Goal: Task Accomplishment & Management: Complete application form

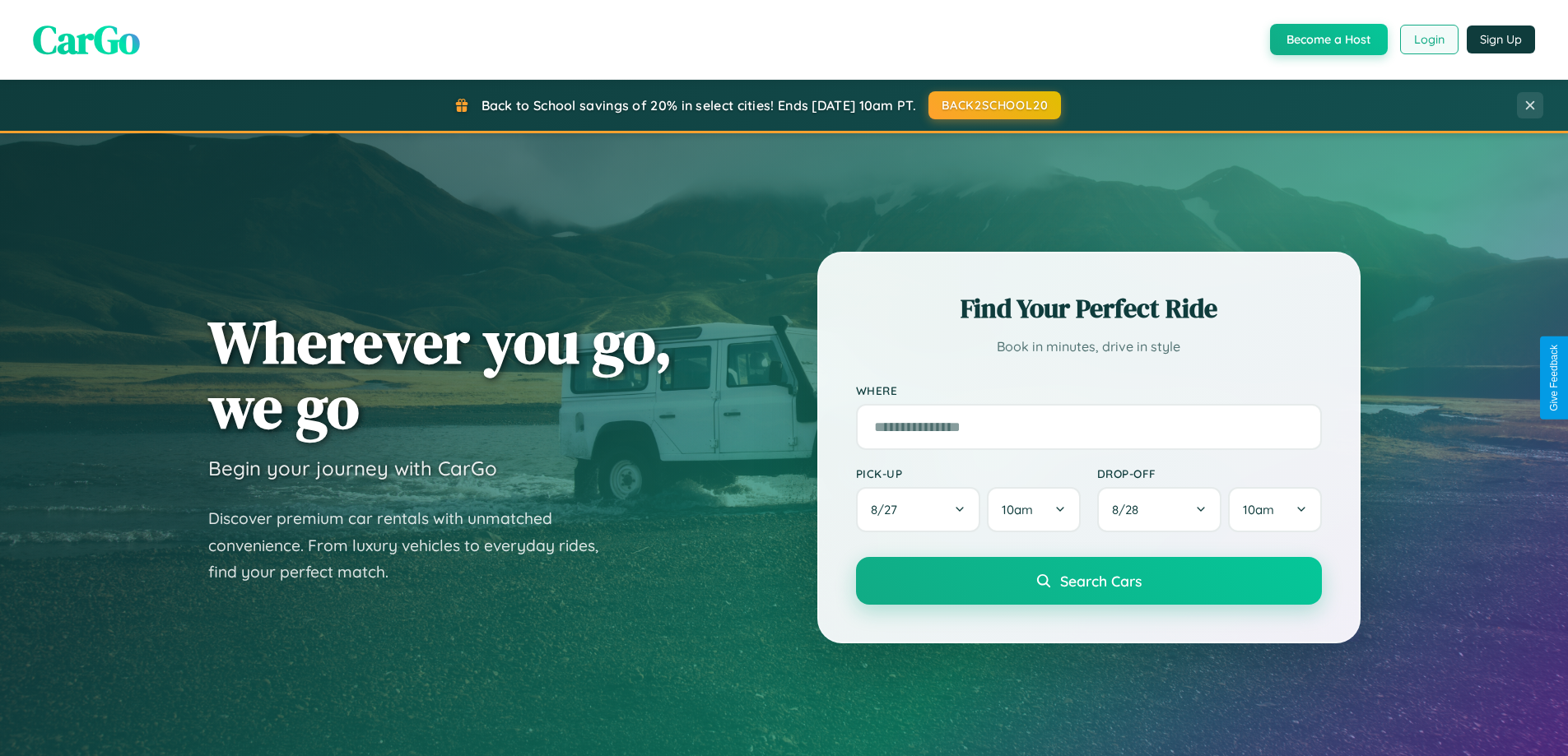
click at [1428, 39] on button "Login" at bounding box center [1429, 39] width 59 height 30
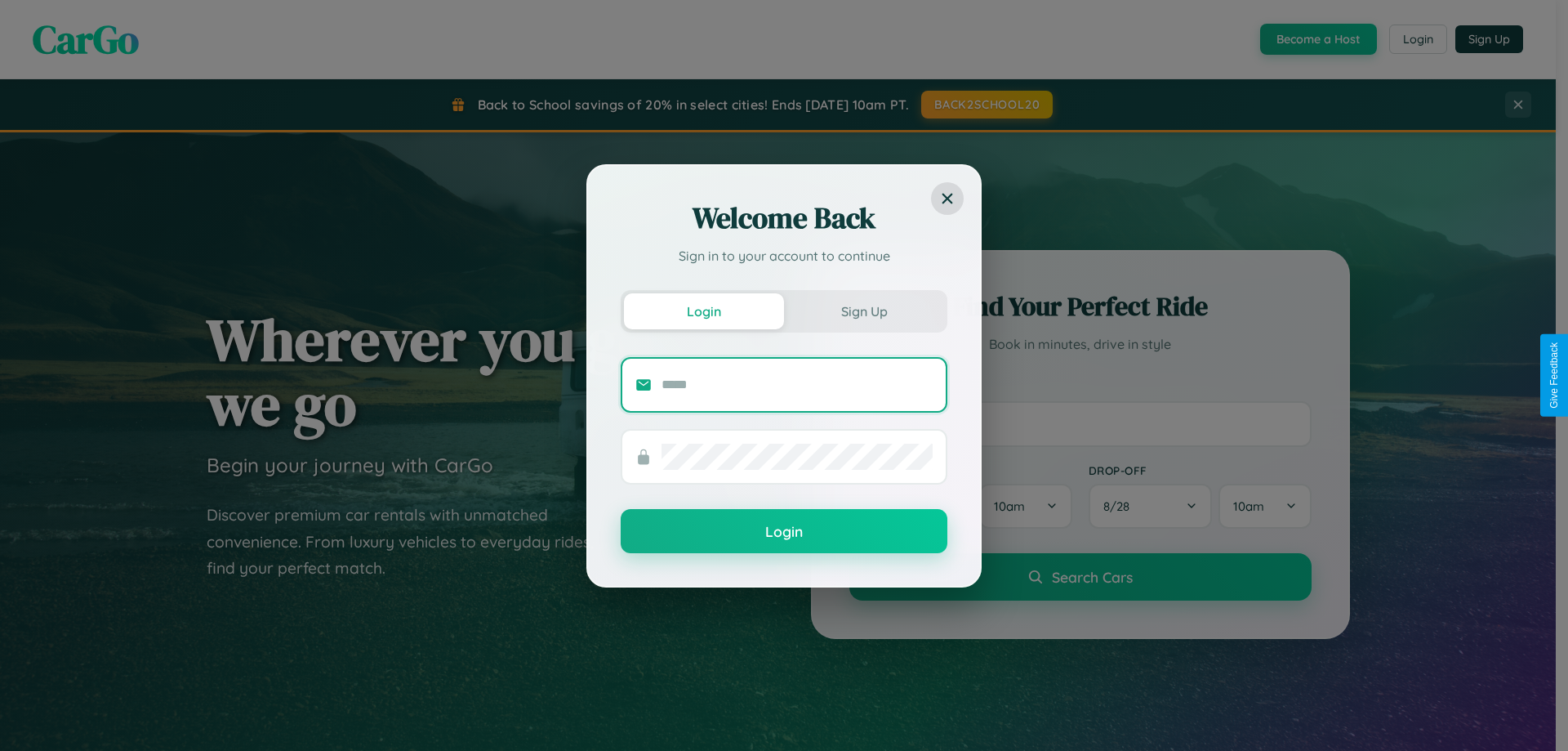
click at [797, 384] on input "text" at bounding box center [797, 385] width 271 height 26
type input "**********"
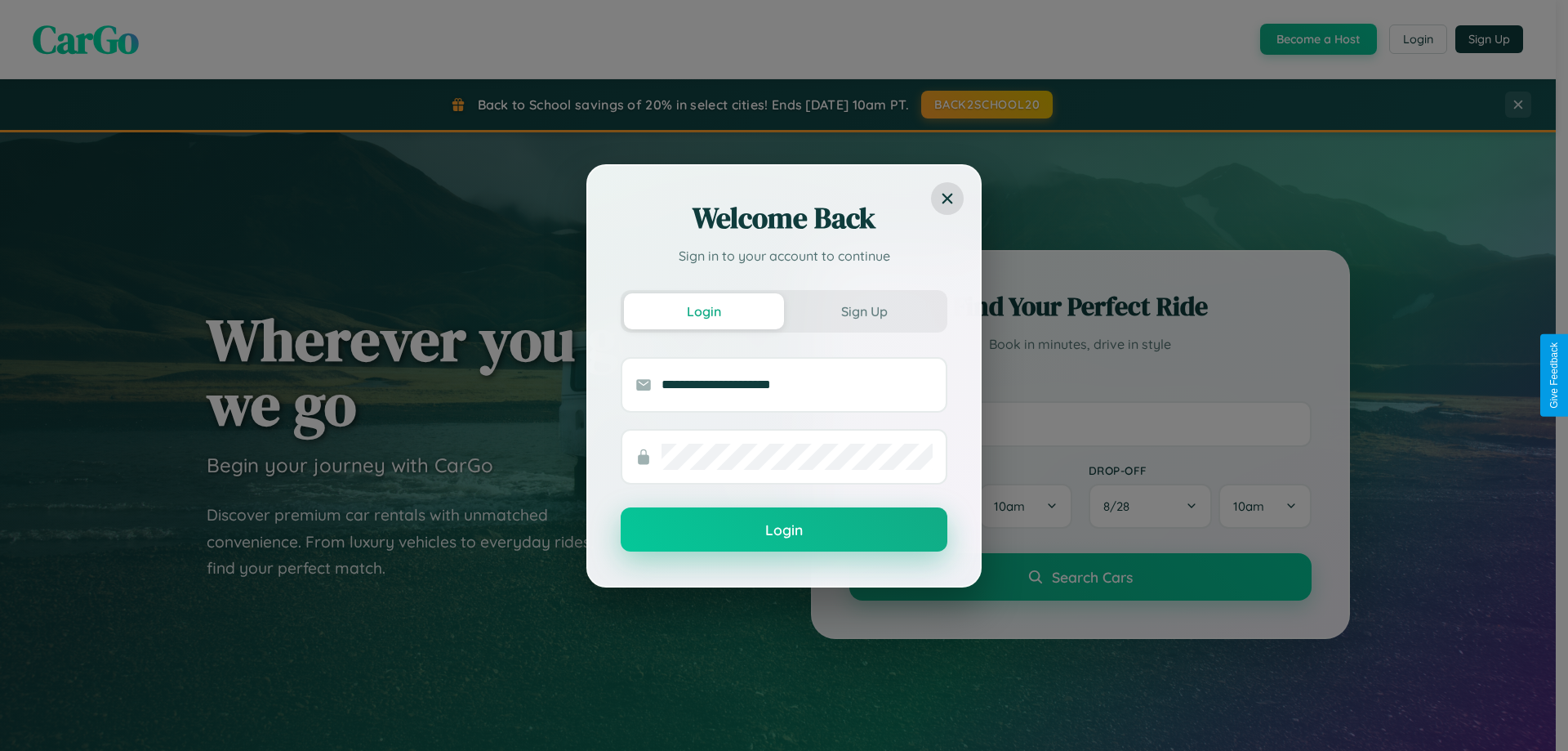
click at [784, 530] on button "Login" at bounding box center [784, 529] width 326 height 44
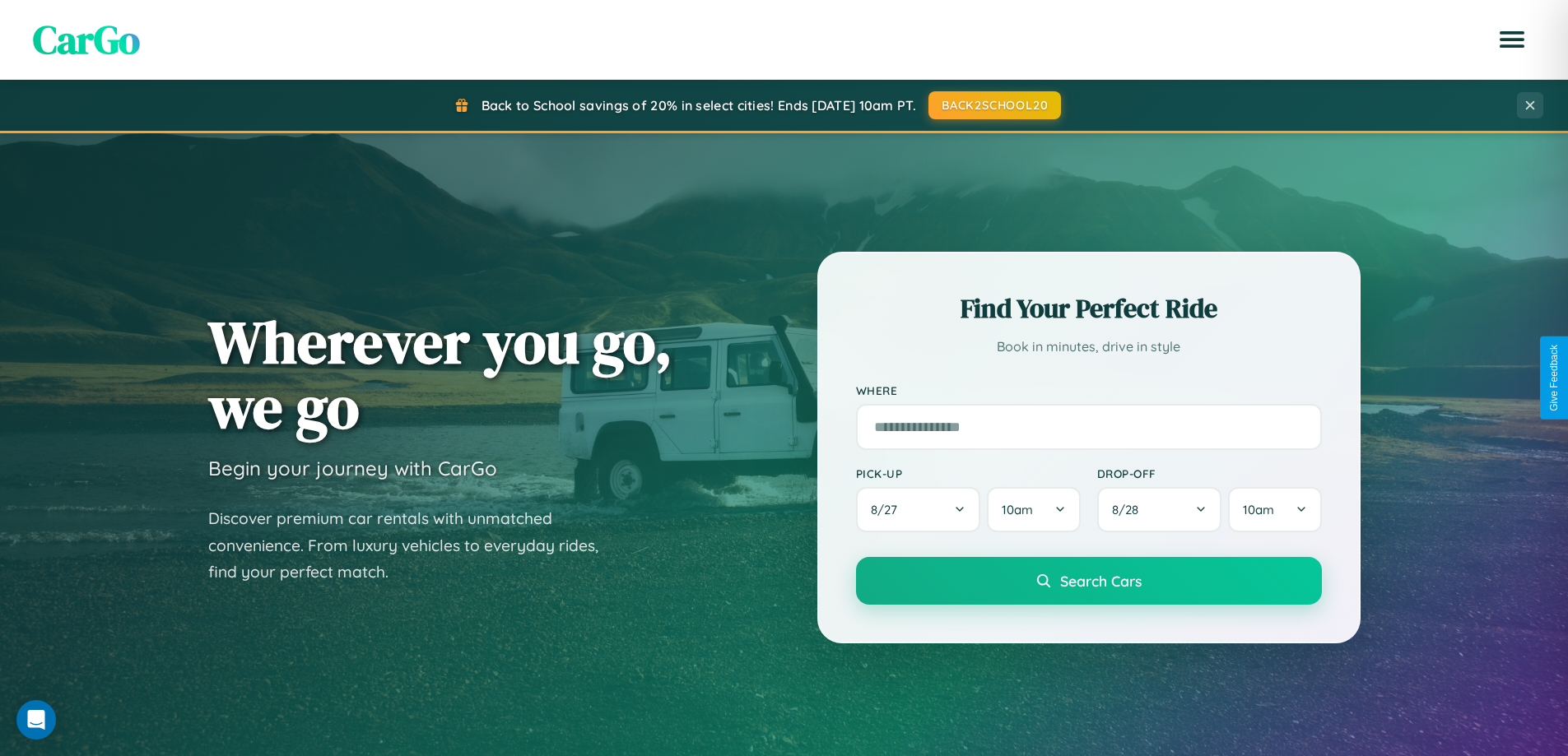
scroll to position [709, 0]
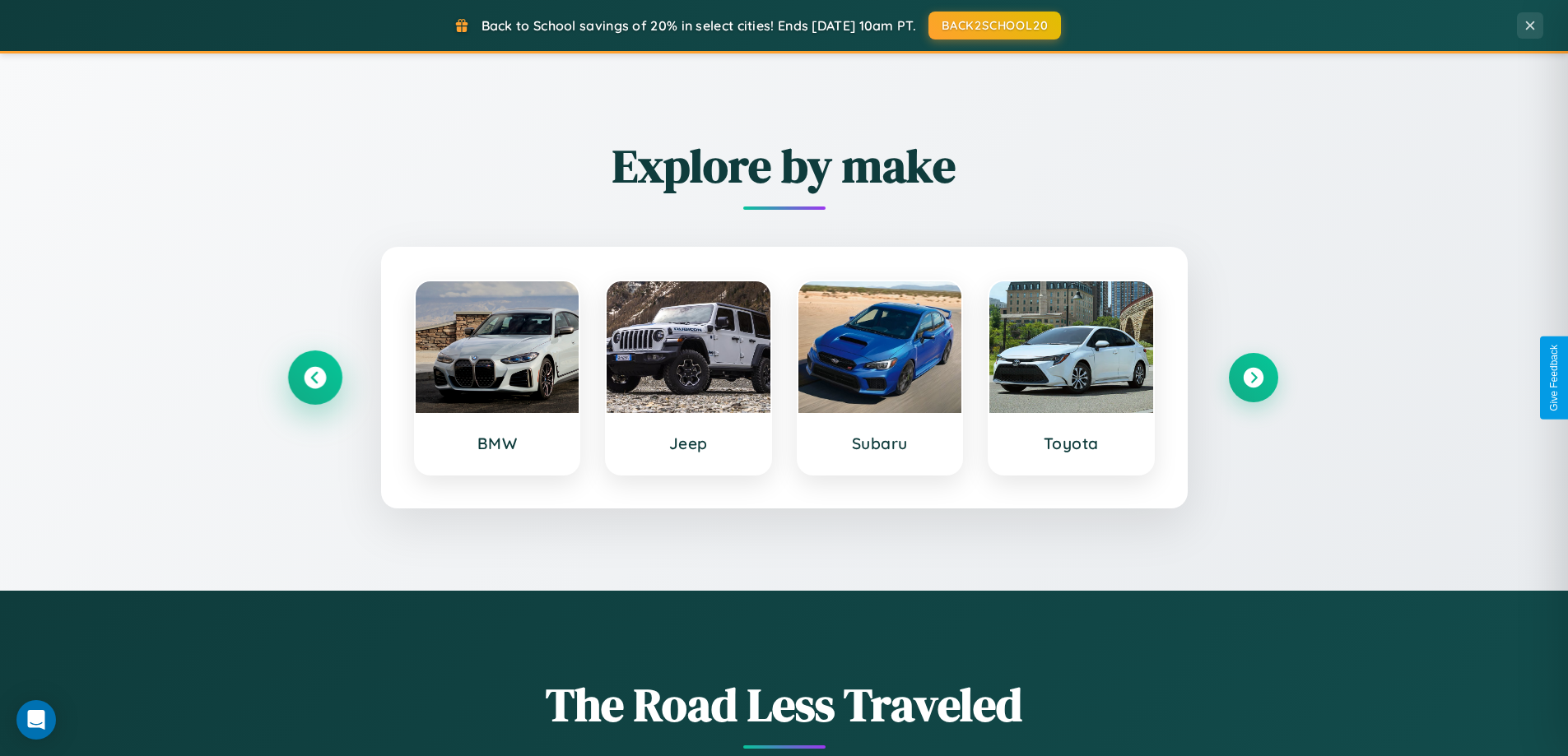
click at [315, 378] on icon at bounding box center [314, 378] width 22 height 22
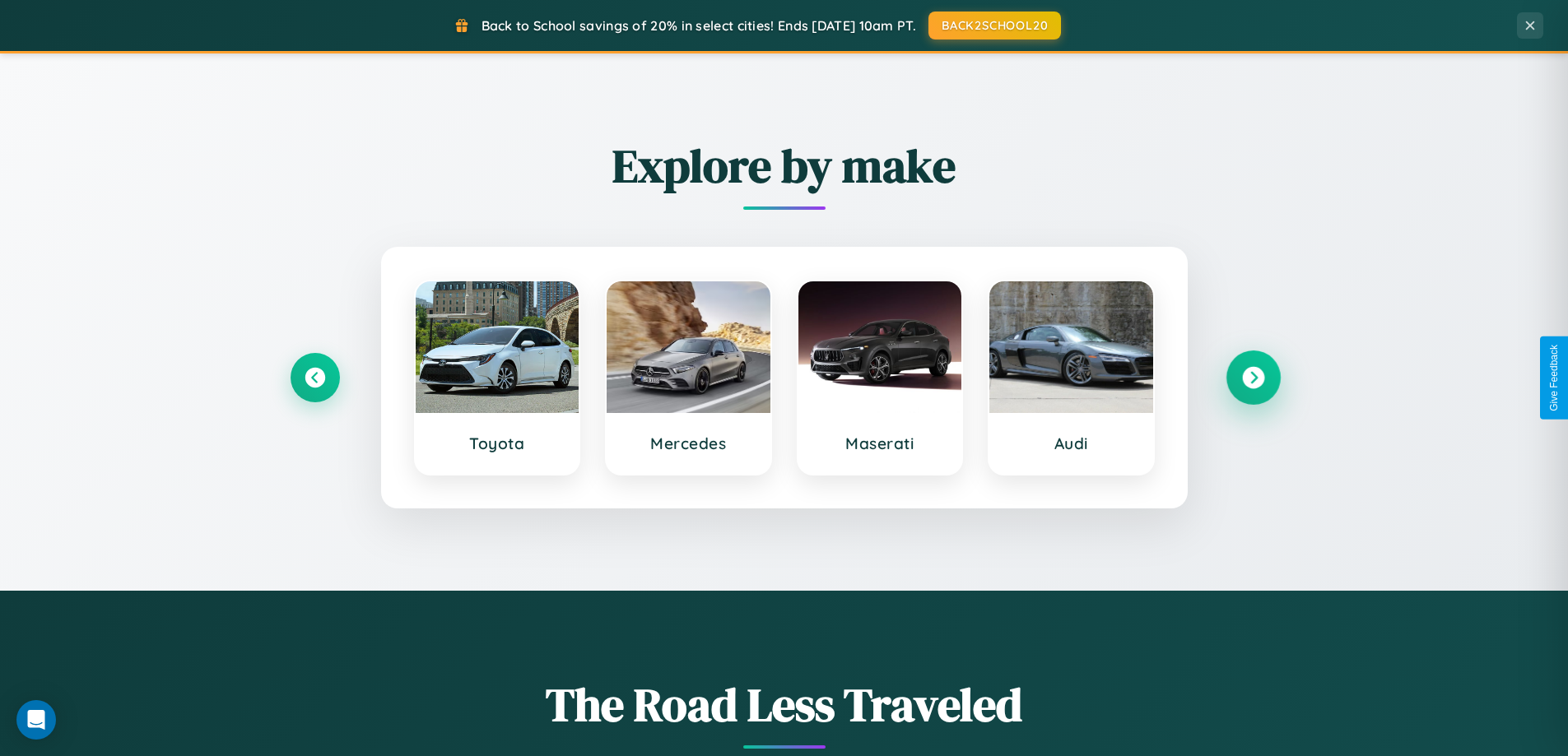
click at [1253, 378] on icon at bounding box center [1252, 378] width 22 height 22
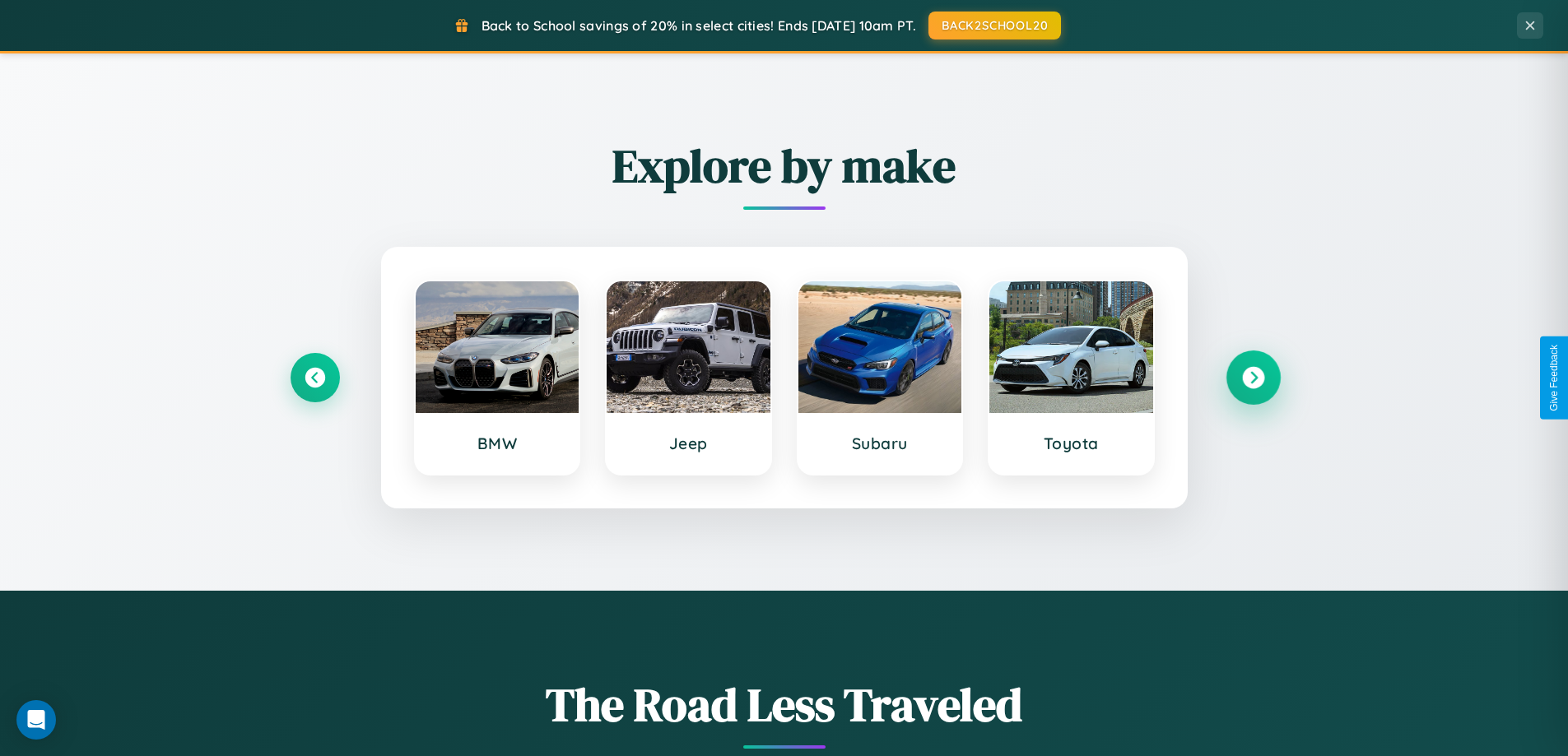
click at [1253, 378] on icon at bounding box center [1252, 378] width 22 height 22
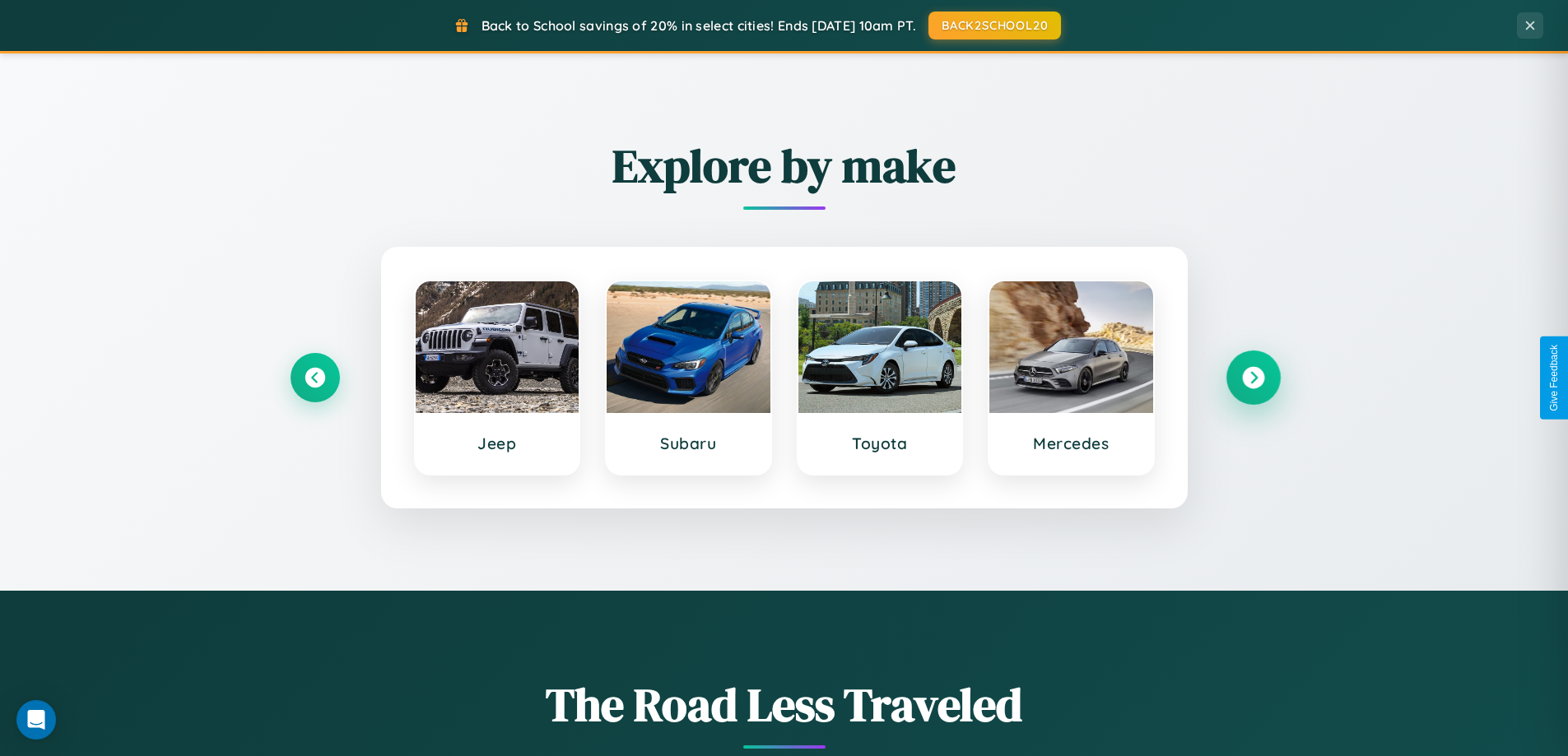
click at [1253, 378] on icon at bounding box center [1252, 378] width 22 height 22
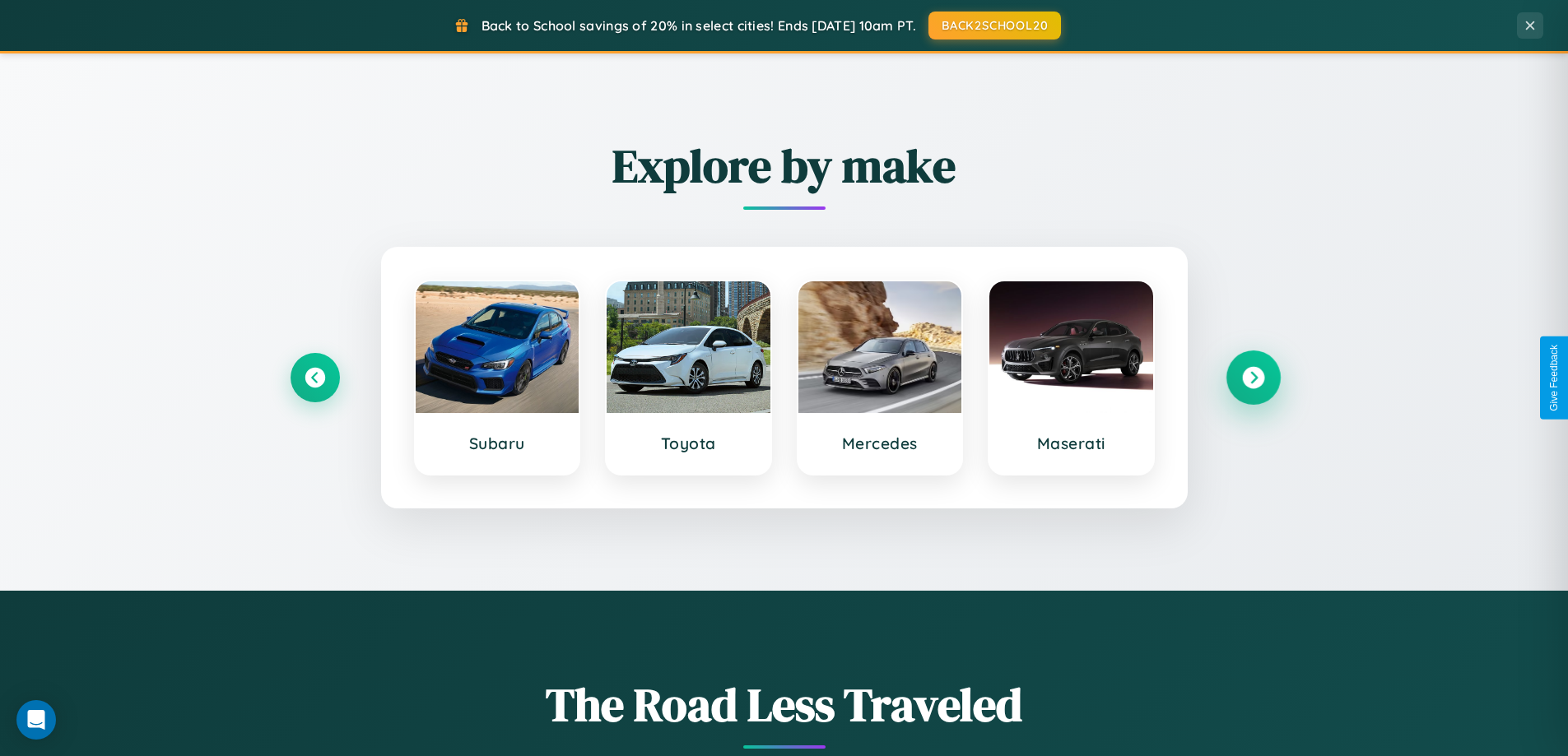
click at [1253, 378] on icon at bounding box center [1252, 378] width 22 height 22
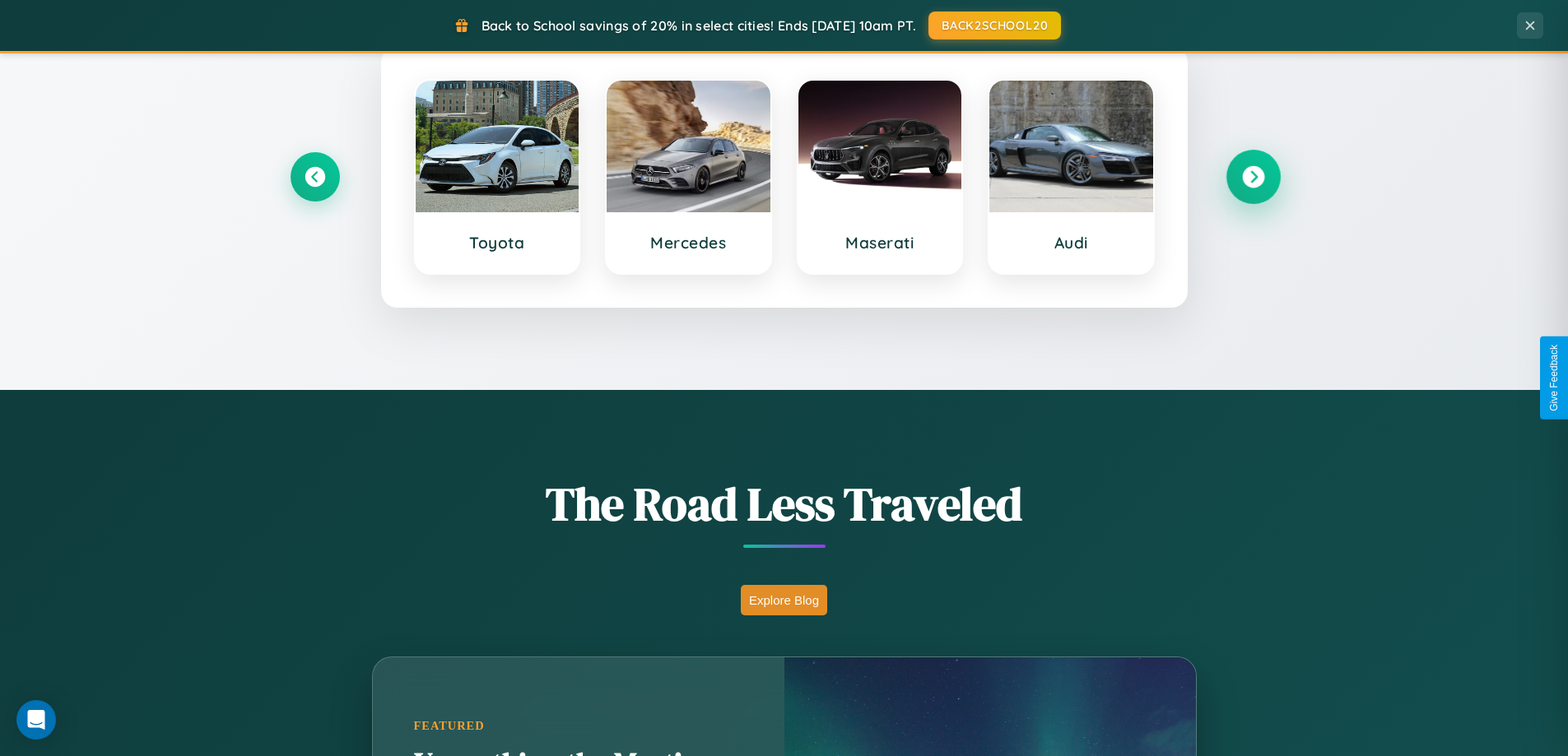
scroll to position [1132, 0]
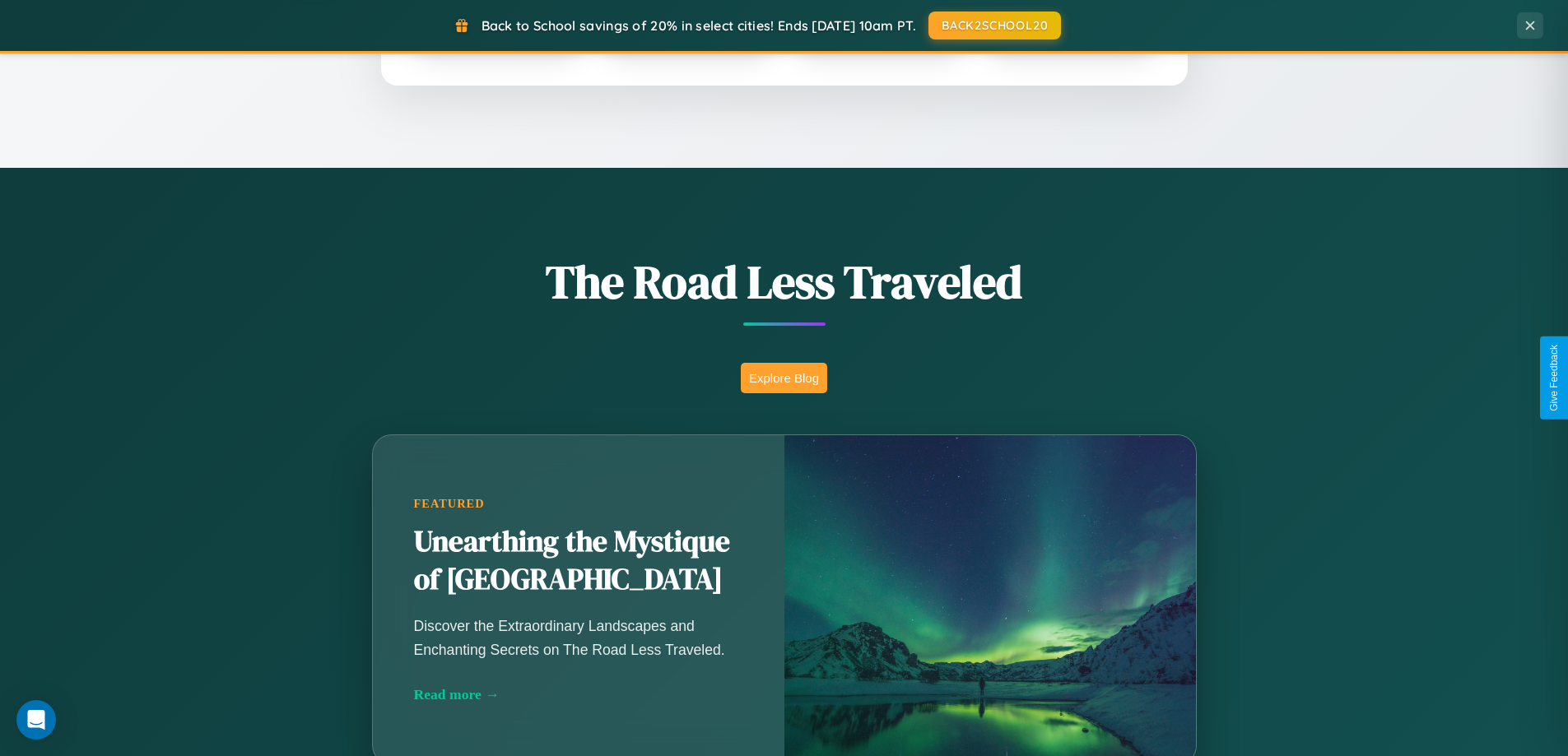
click at [784, 378] on button "Explore Blog" at bounding box center [784, 378] width 87 height 31
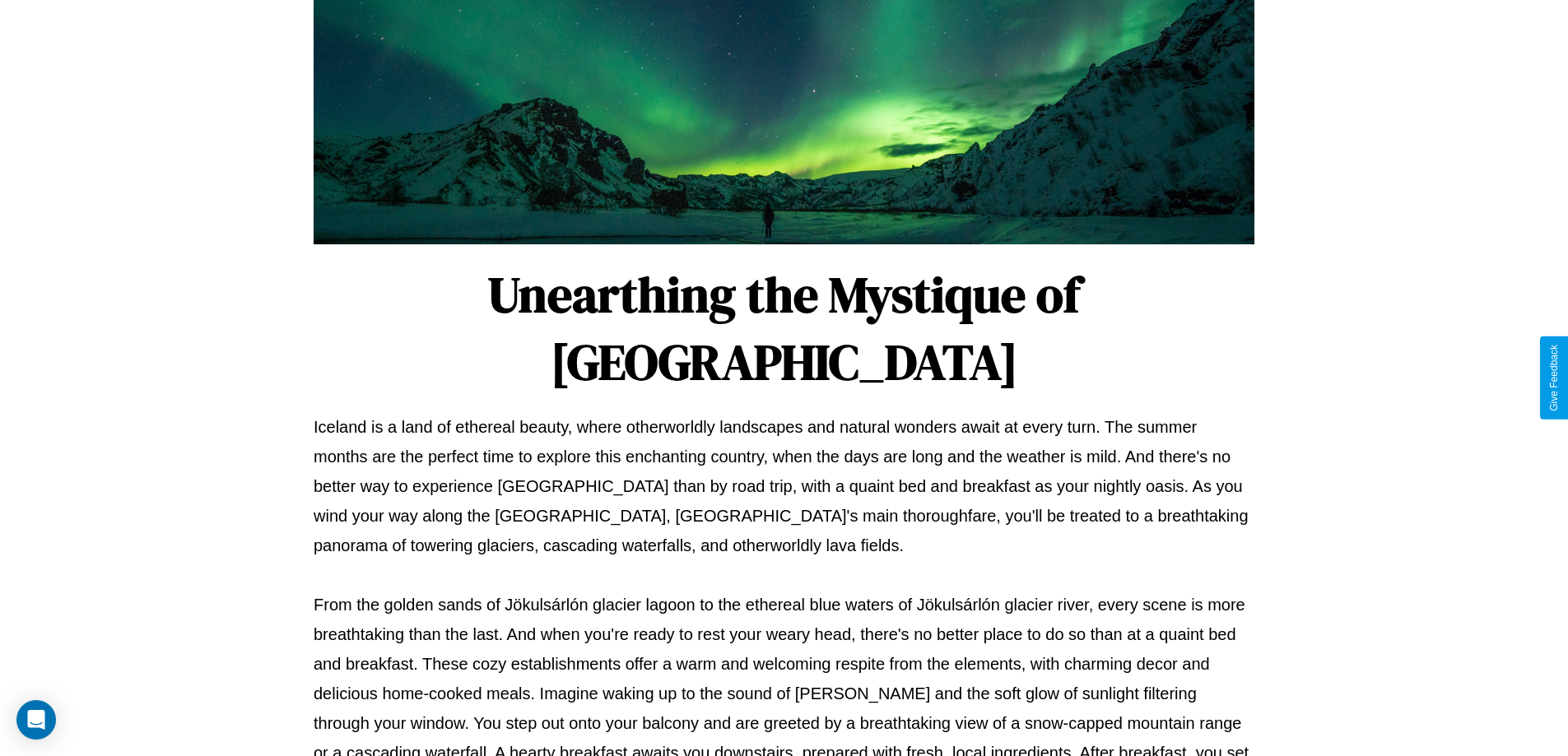
scroll to position [532, 0]
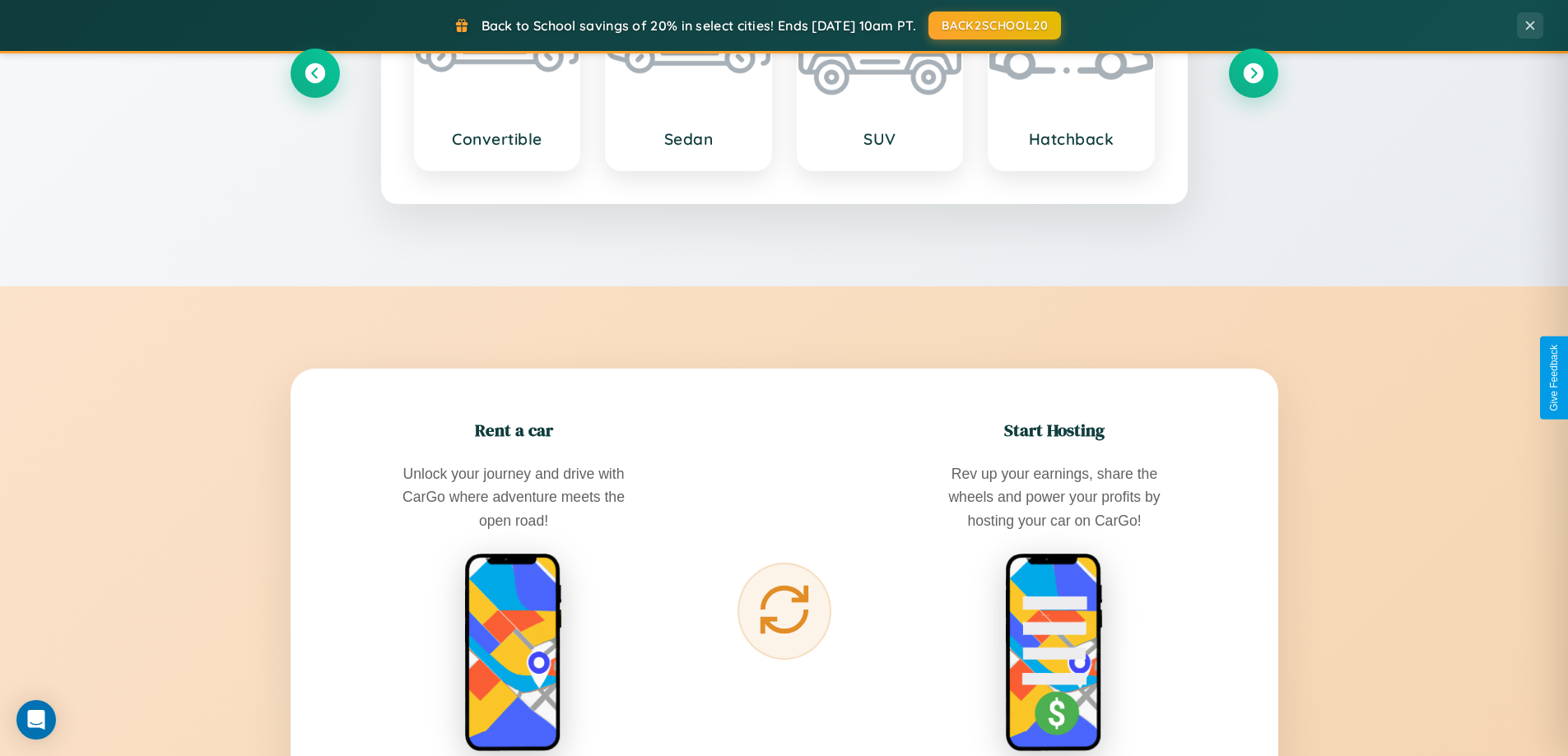
scroll to position [3166, 0]
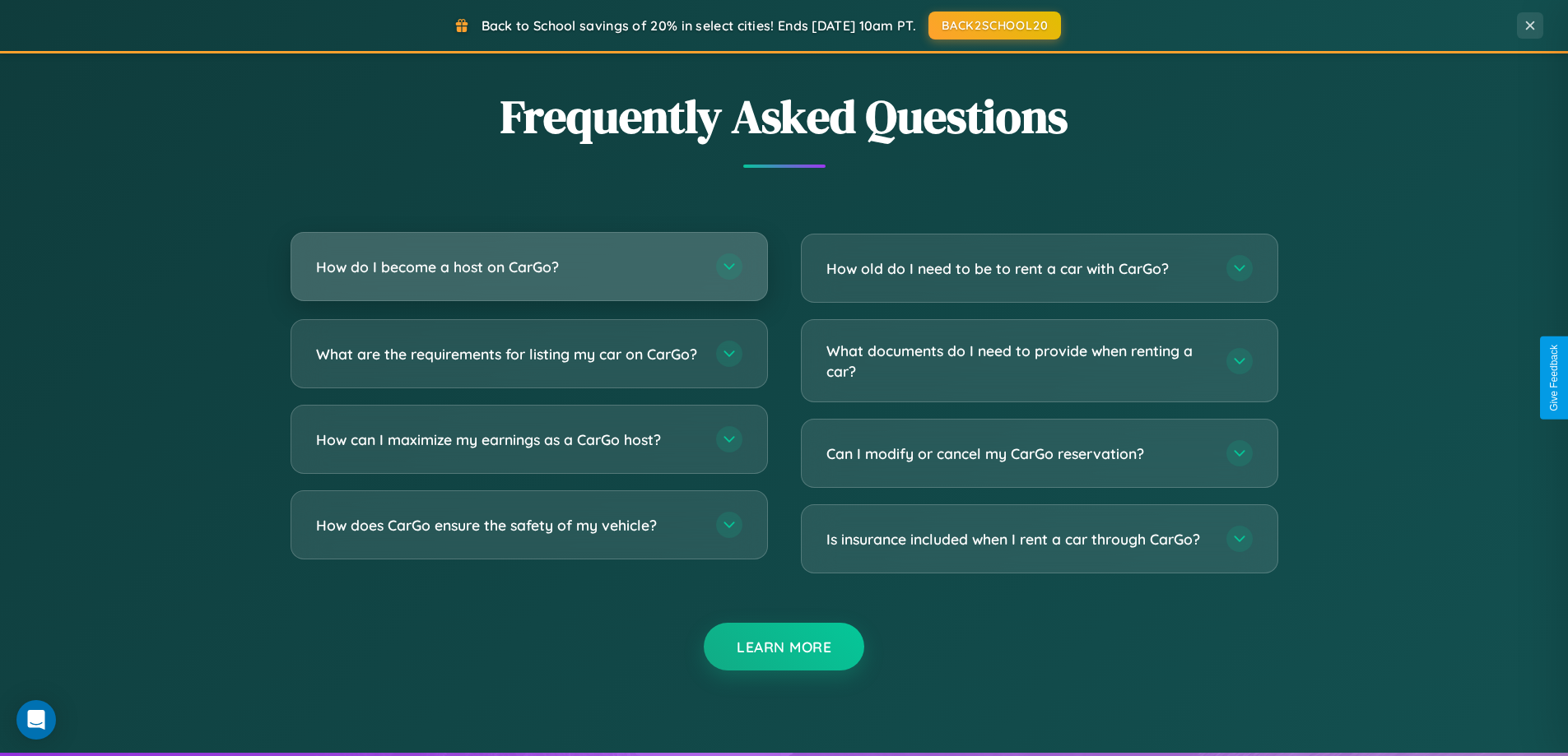
click at [528, 268] on h3 "How do I become a host on CarGo?" at bounding box center [507, 267] width 384 height 21
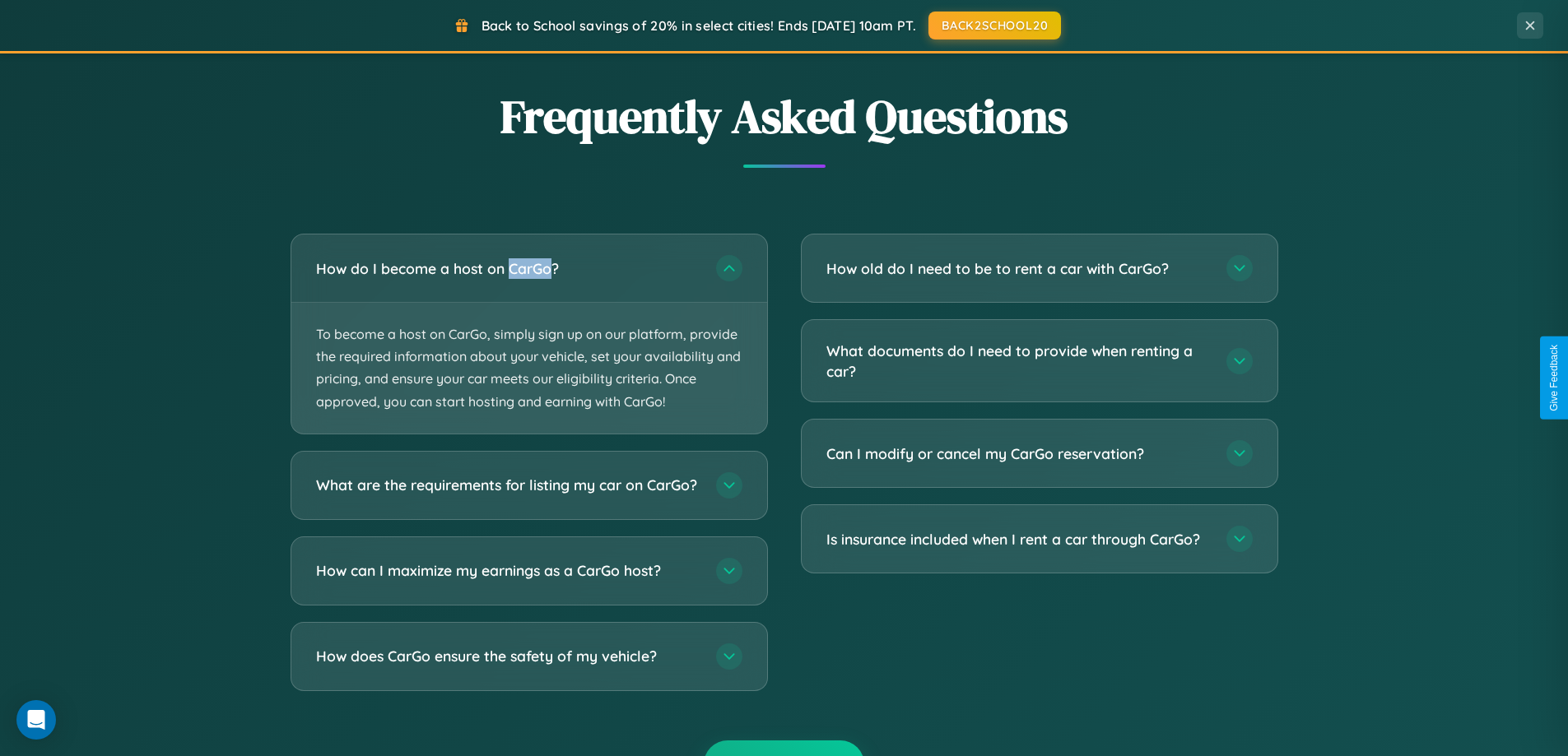
scroll to position [0, 0]
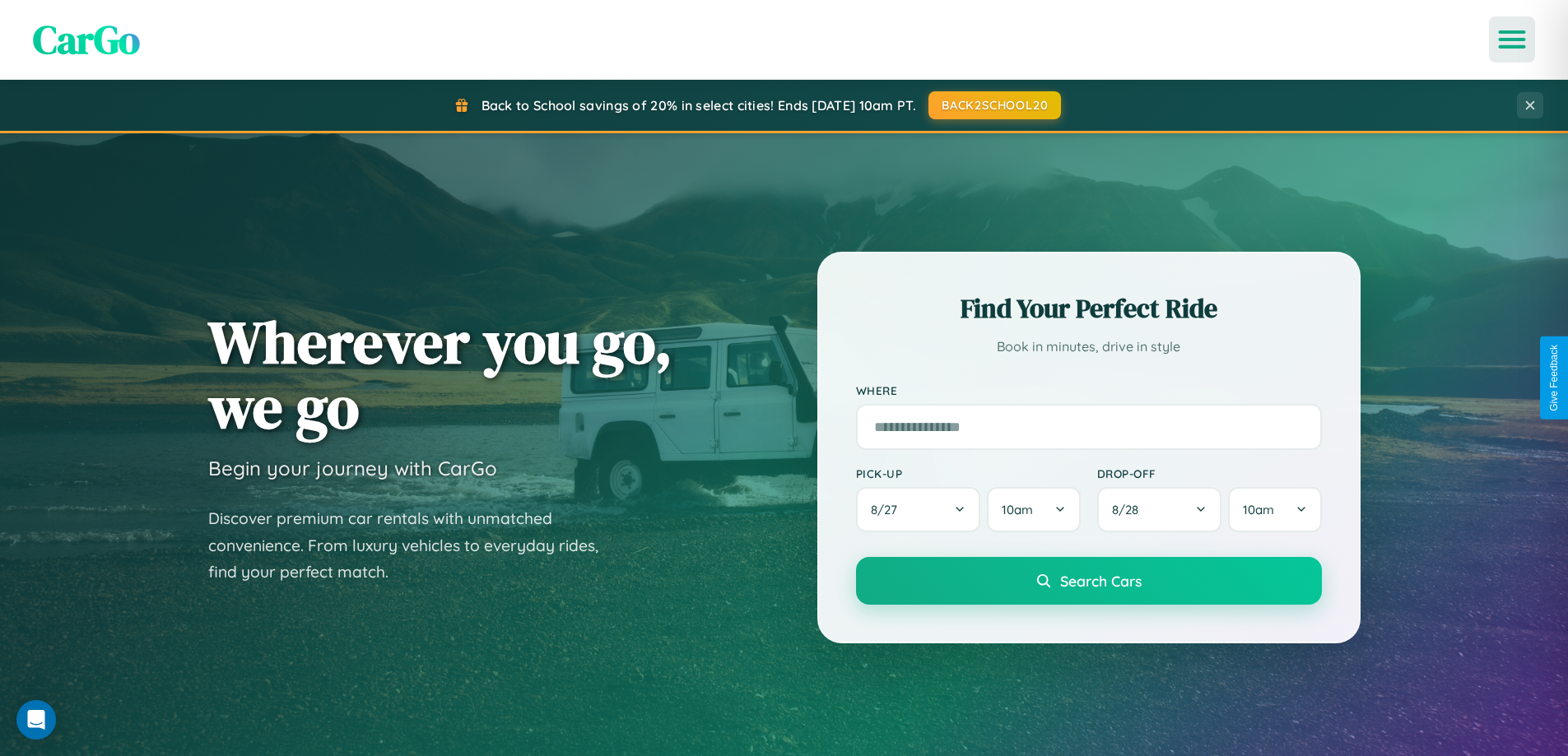
click at [1512, 39] on icon "Open menu" at bounding box center [1512, 39] width 24 height 15
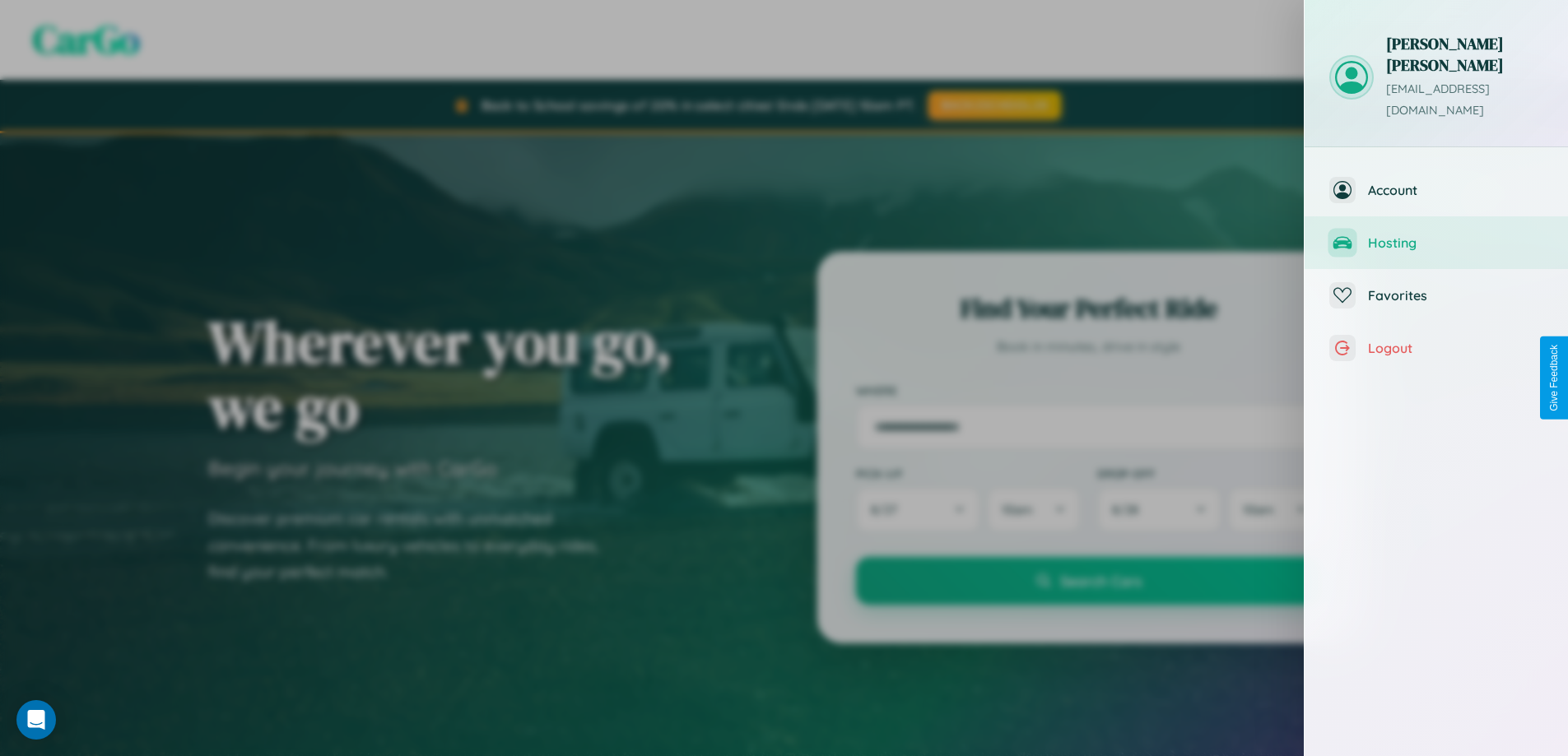
click at [1436, 234] on span "Hosting" at bounding box center [1455, 242] width 175 height 17
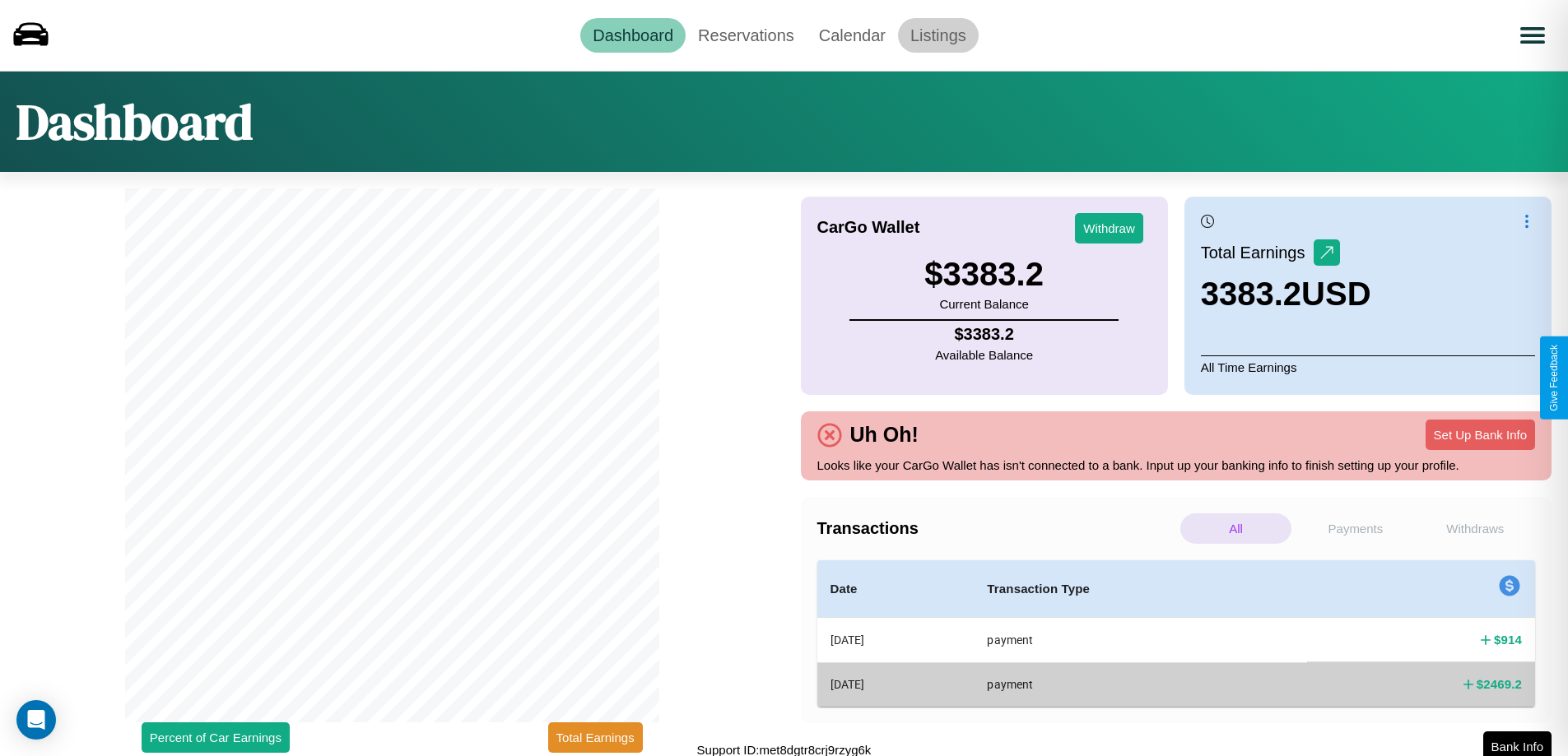
click at [937, 35] on link "Listings" at bounding box center [938, 36] width 80 height 35
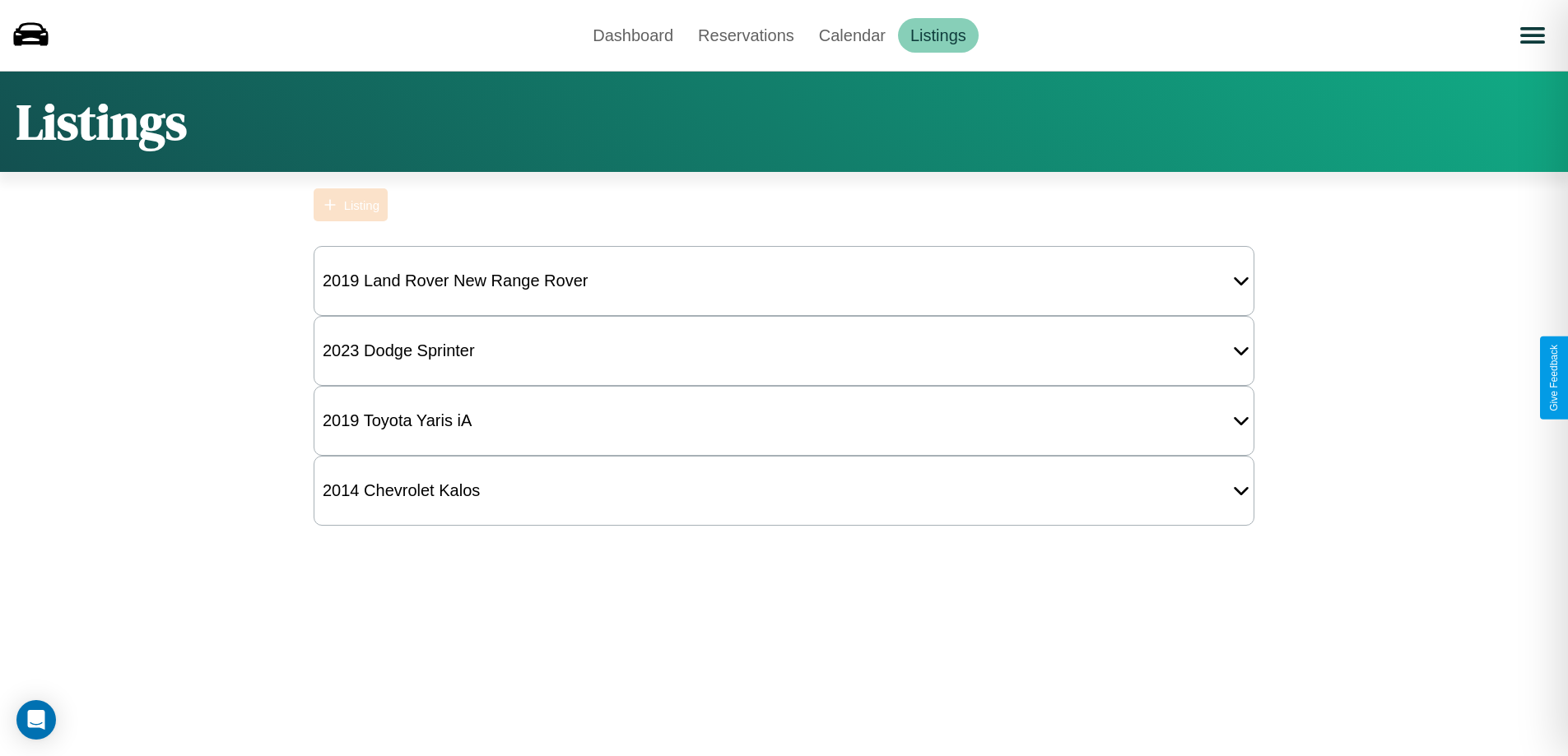
click at [351, 205] on div "Listing" at bounding box center [361, 205] width 35 height 14
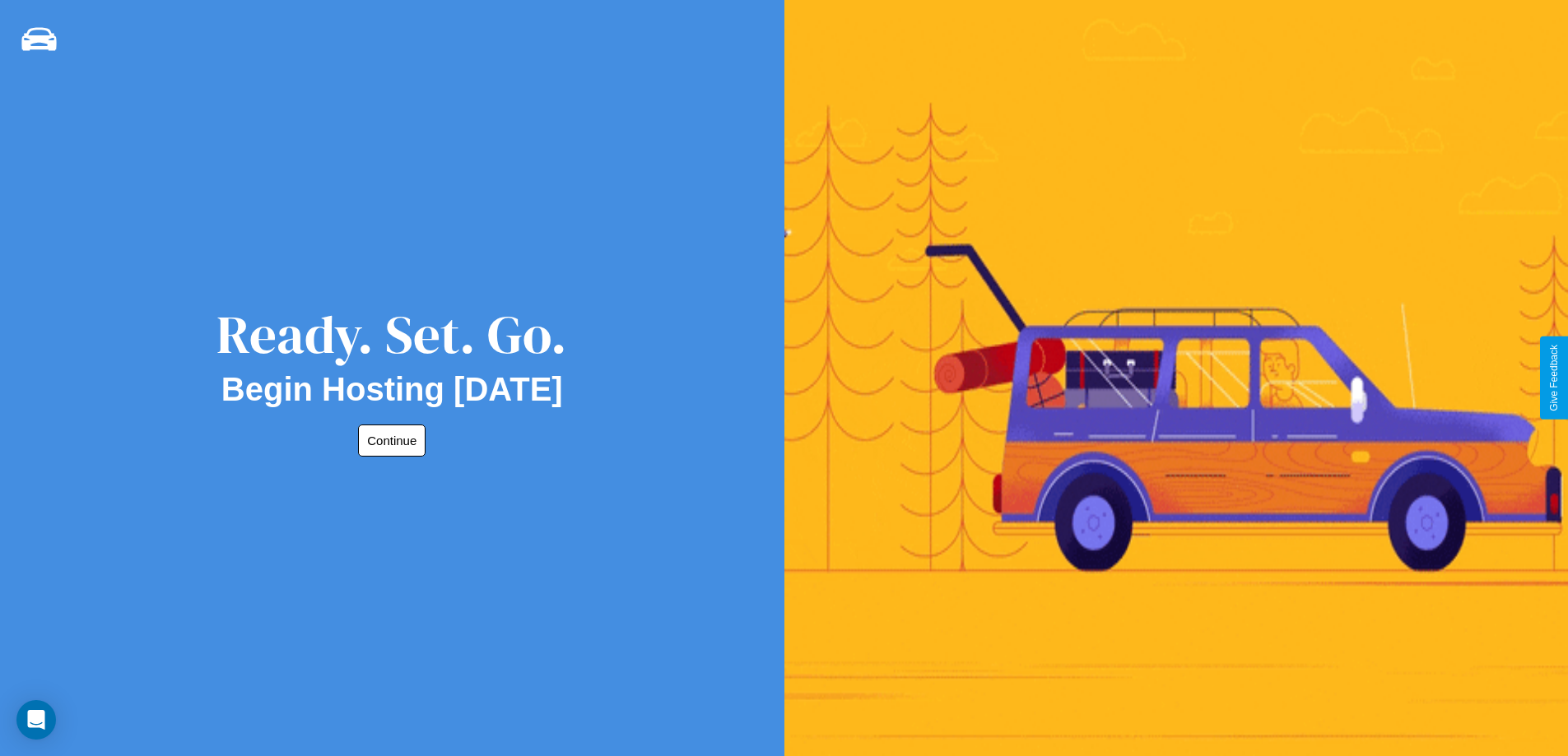
click at [388, 440] on button "Continue" at bounding box center [391, 440] width 67 height 32
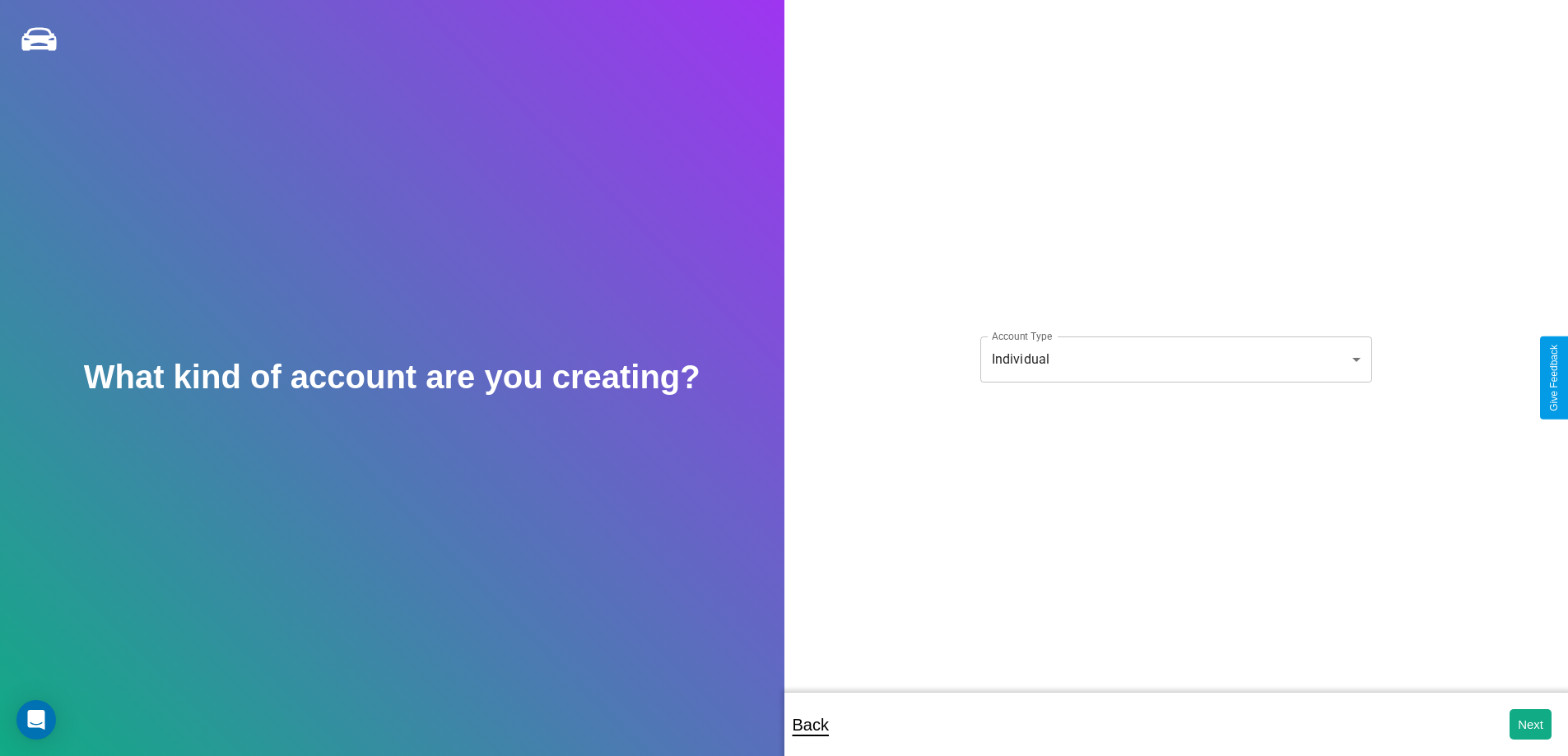
click at [1175, 358] on body "**********" at bounding box center [784, 389] width 1568 height 778
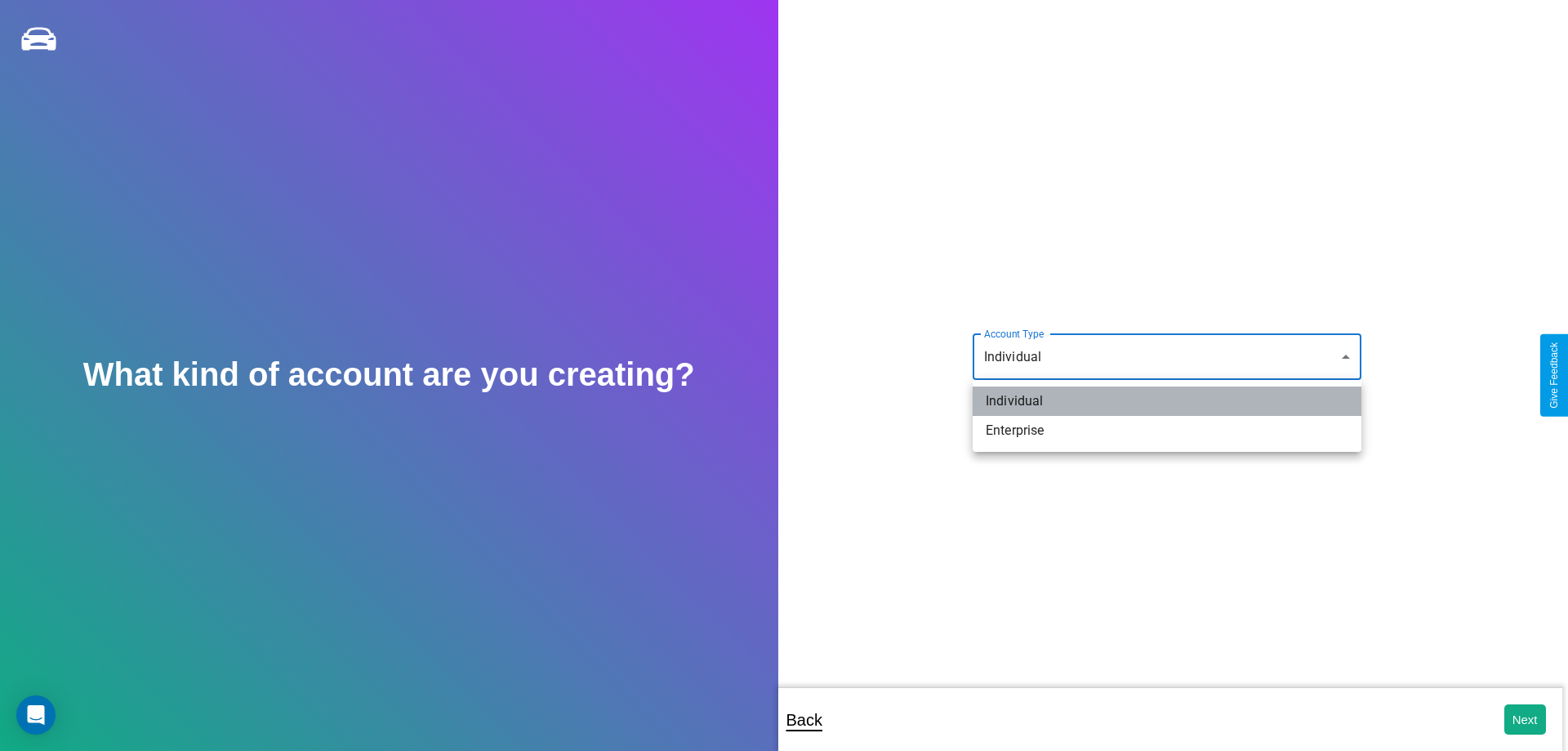
click at [1167, 401] on li "Individual" at bounding box center [1167, 401] width 389 height 30
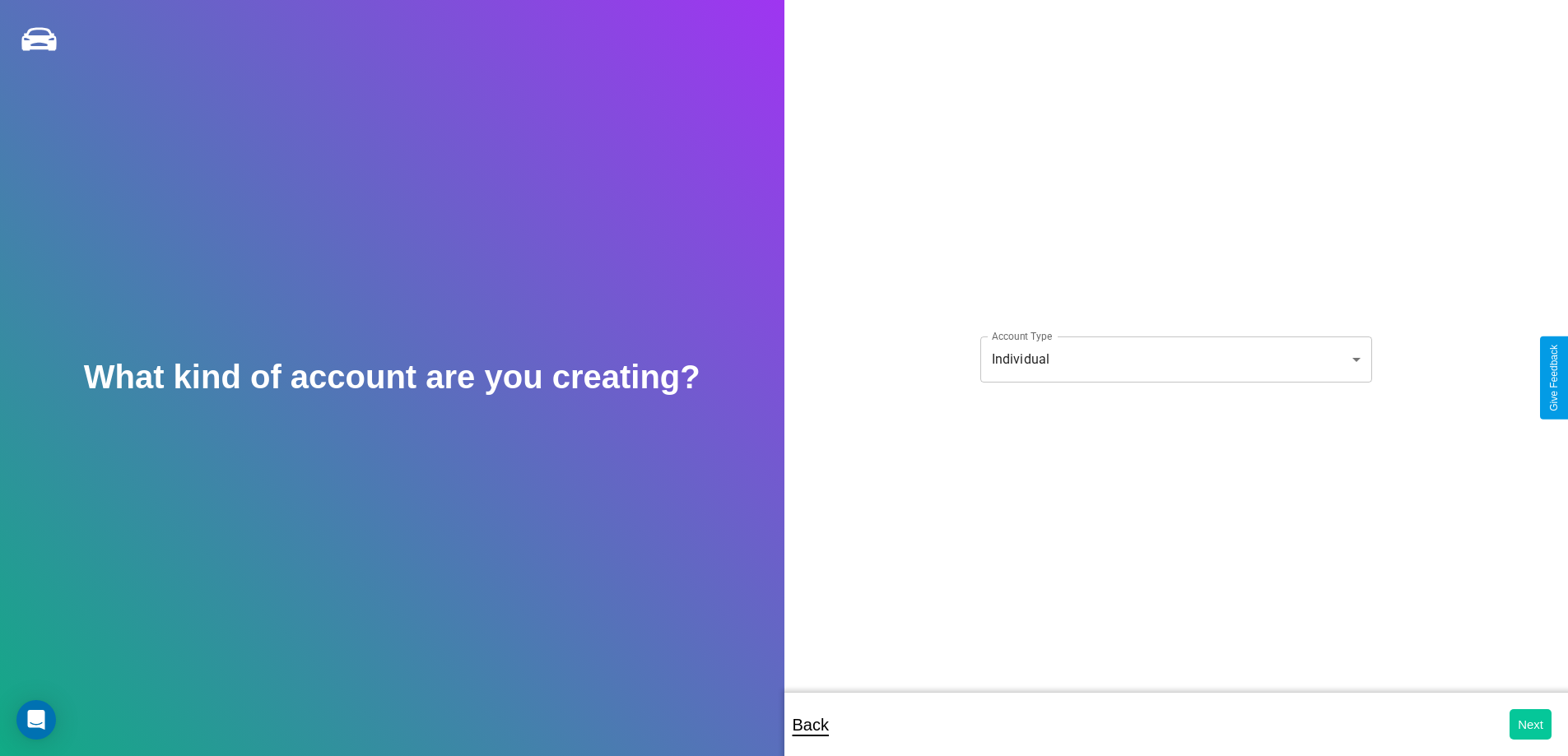
click at [1530, 724] on button "Next" at bounding box center [1530, 724] width 42 height 31
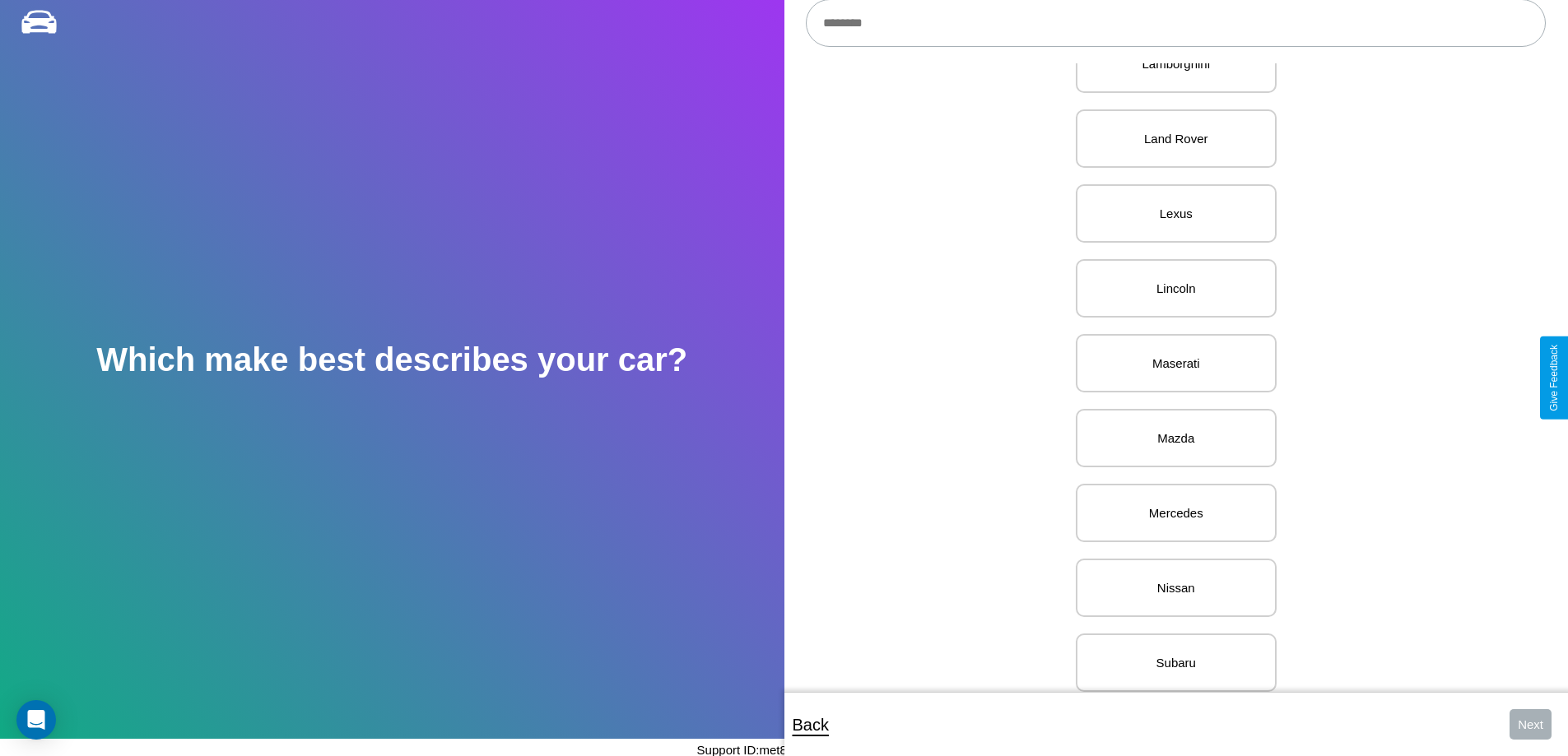
scroll to position [1835, 0]
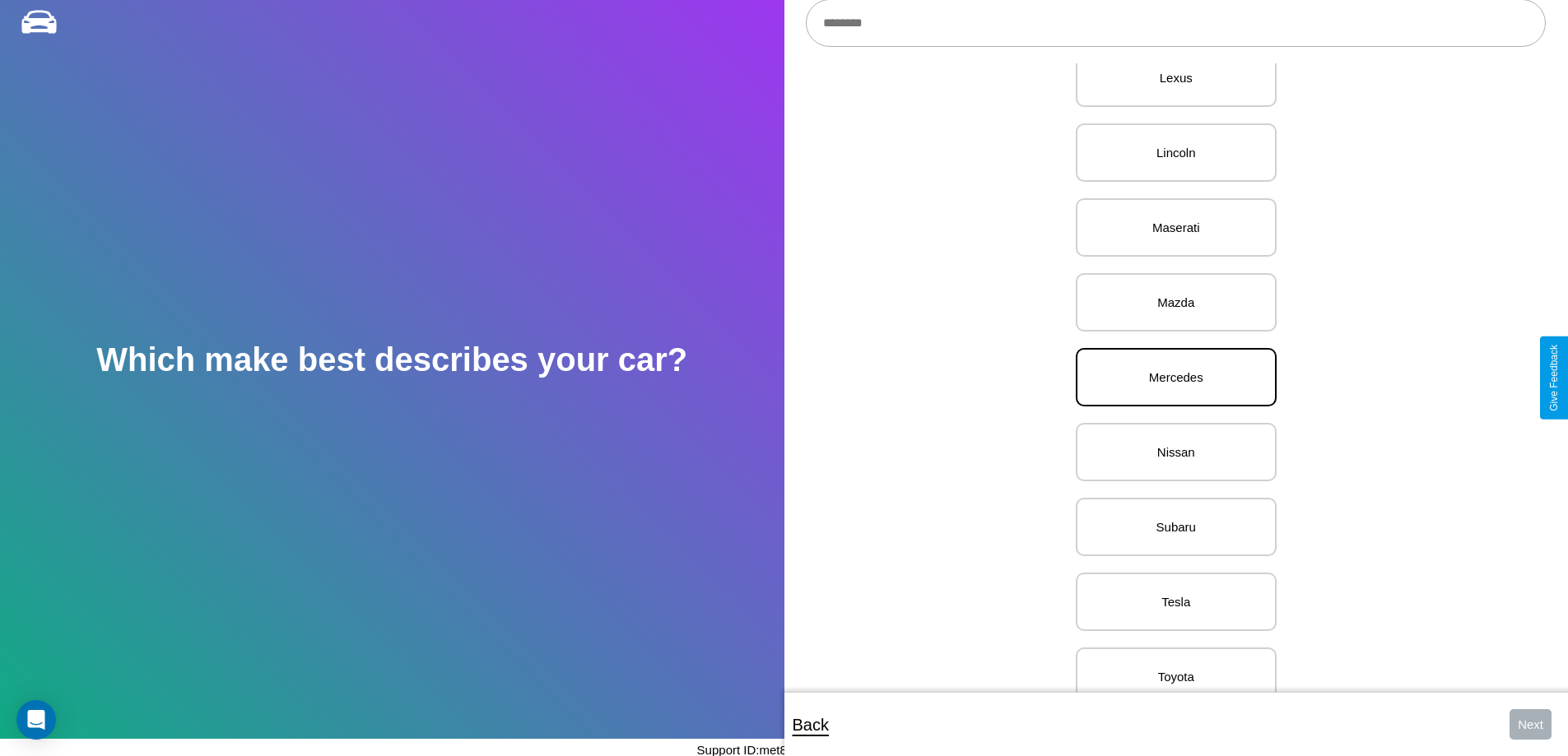
click at [1169, 378] on p "Mercedes" at bounding box center [1176, 377] width 164 height 22
click at [1530, 724] on button "Next" at bounding box center [1530, 724] width 42 height 31
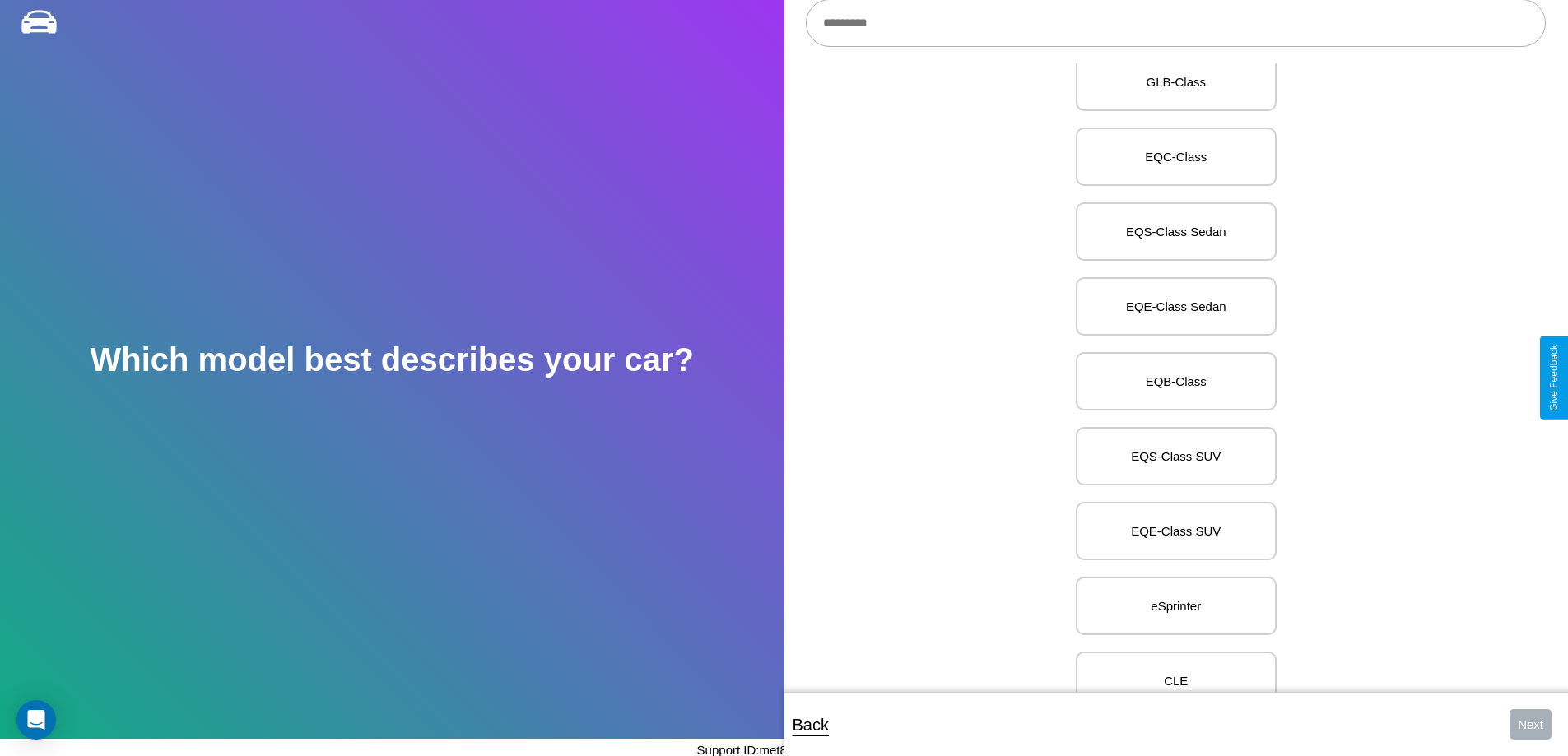
scroll to position [3856, 0]
click at [1169, 378] on p "EQB-Class" at bounding box center [1176, 377] width 164 height 22
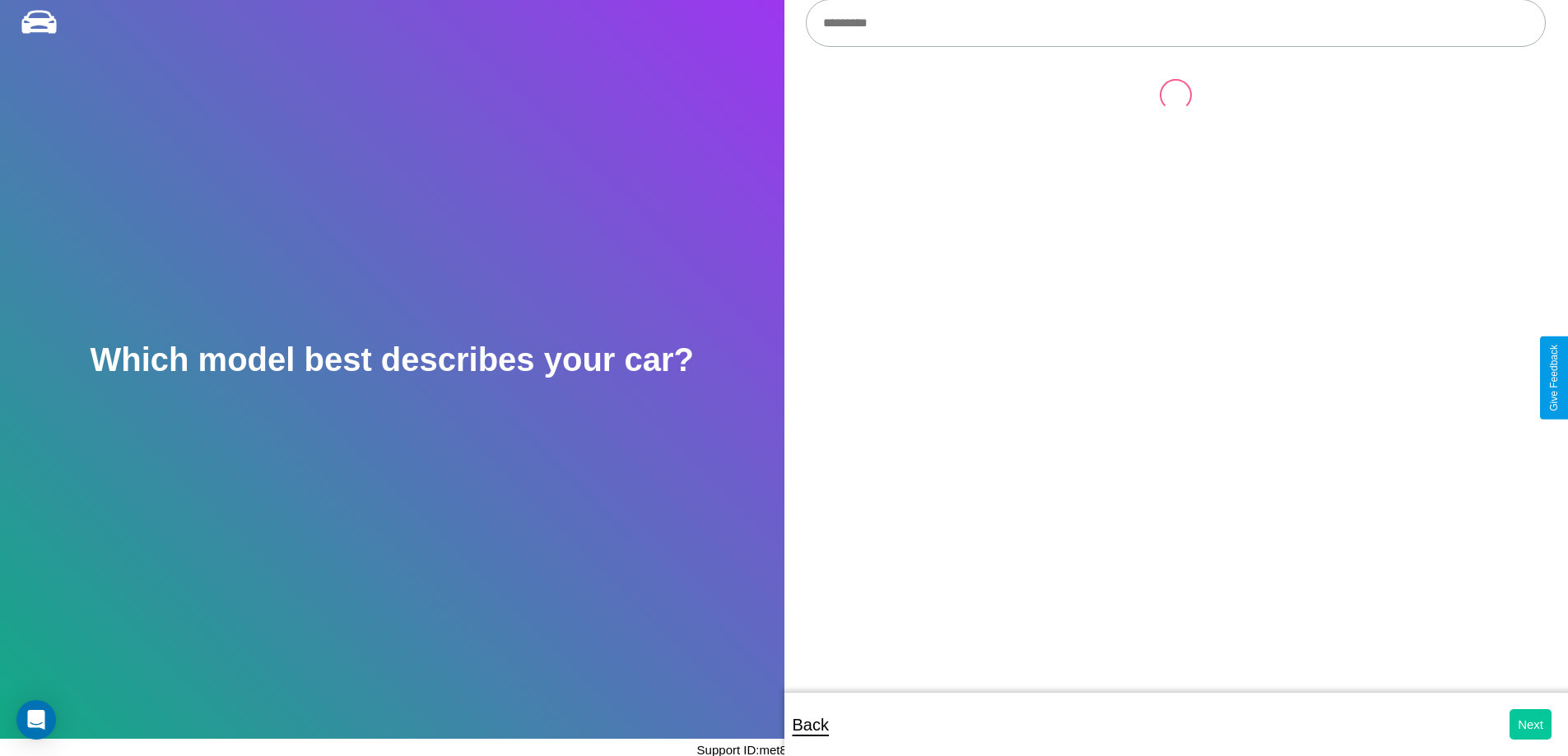
click at [1530, 724] on button "Next" at bounding box center [1530, 724] width 42 height 31
select select "*****"
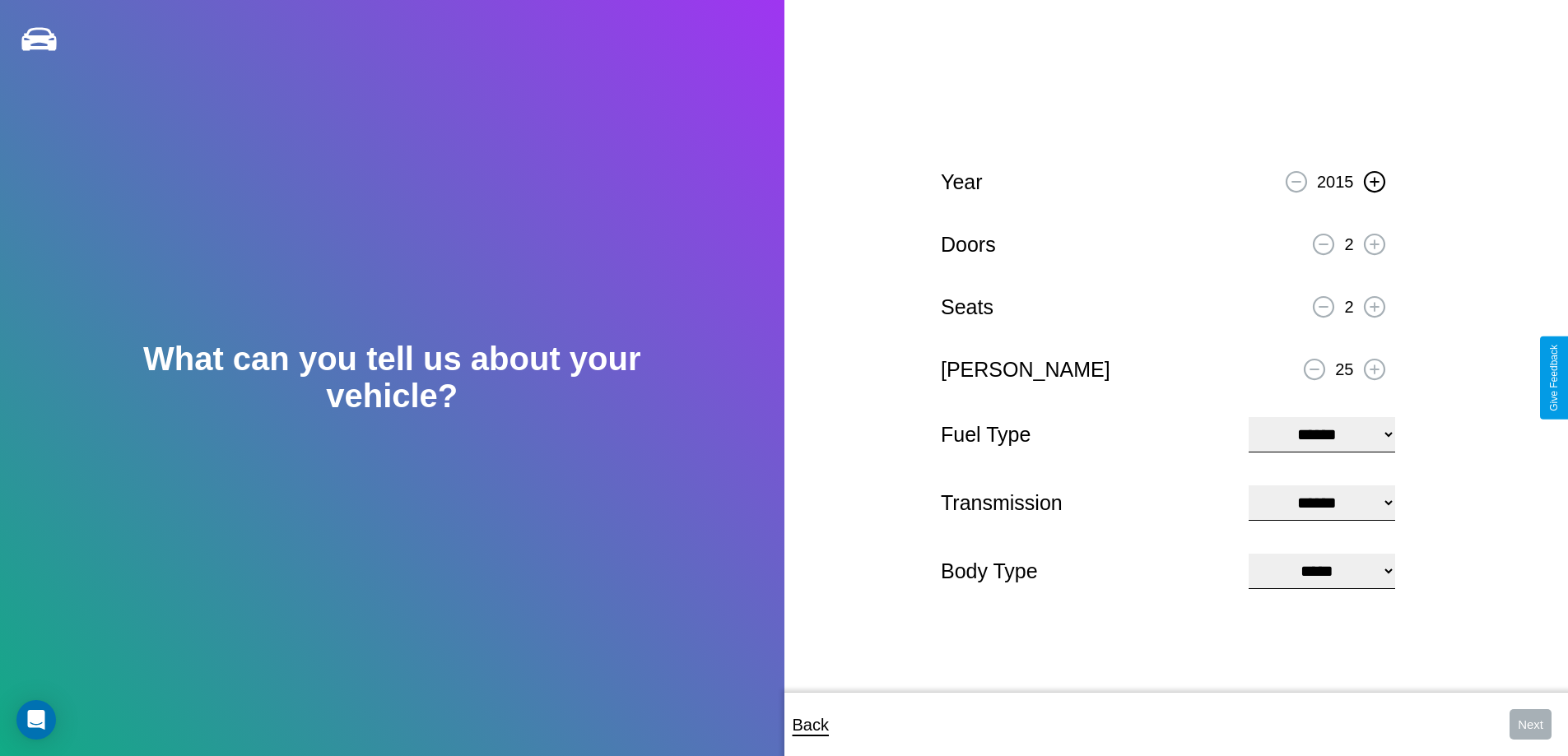
click at [1374, 179] on icon at bounding box center [1374, 181] width 9 height 9
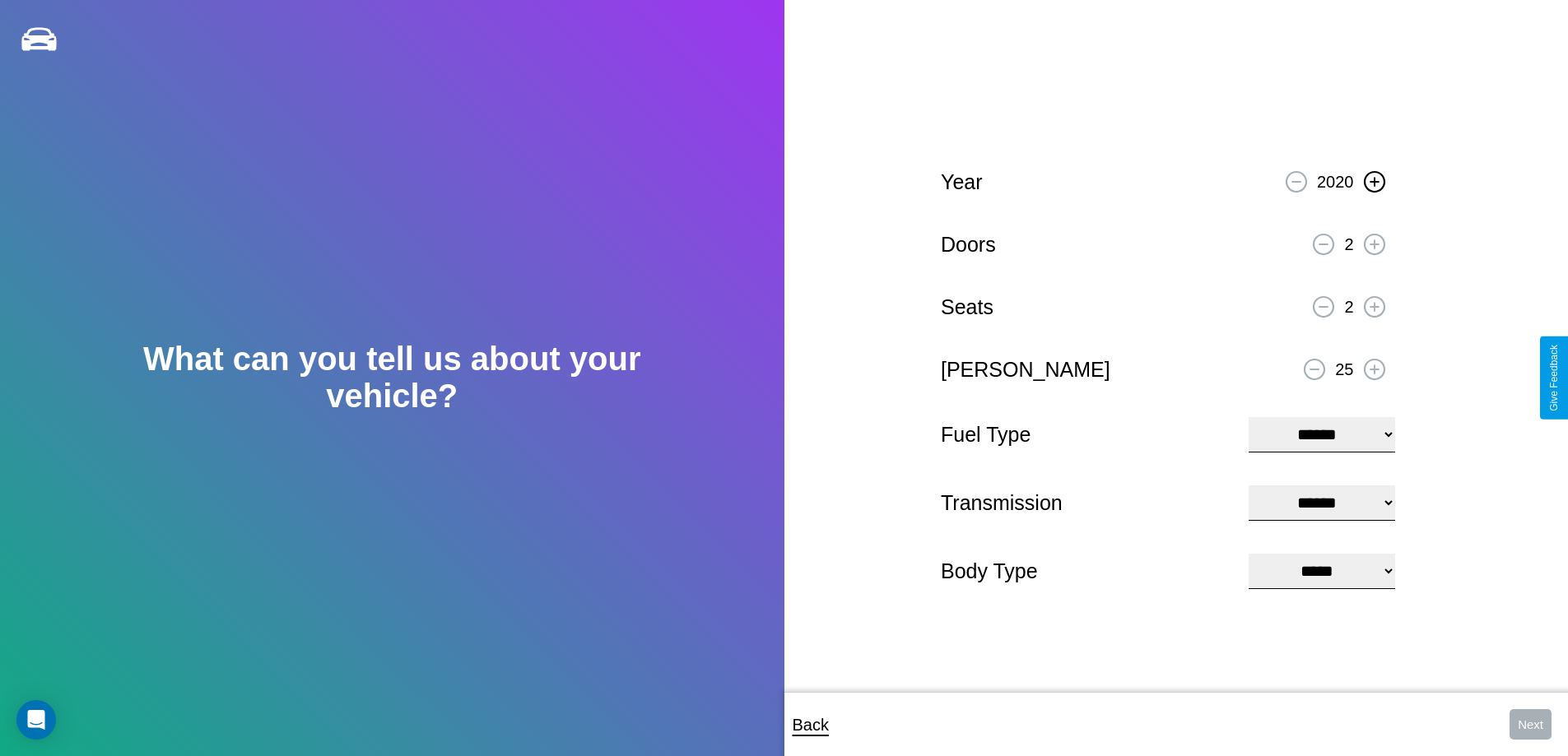
click at [1374, 179] on icon at bounding box center [1374, 181] width 9 height 9
click at [1374, 242] on icon at bounding box center [1374, 244] width 9 height 9
click at [1374, 304] on icon at bounding box center [1374, 306] width 9 height 9
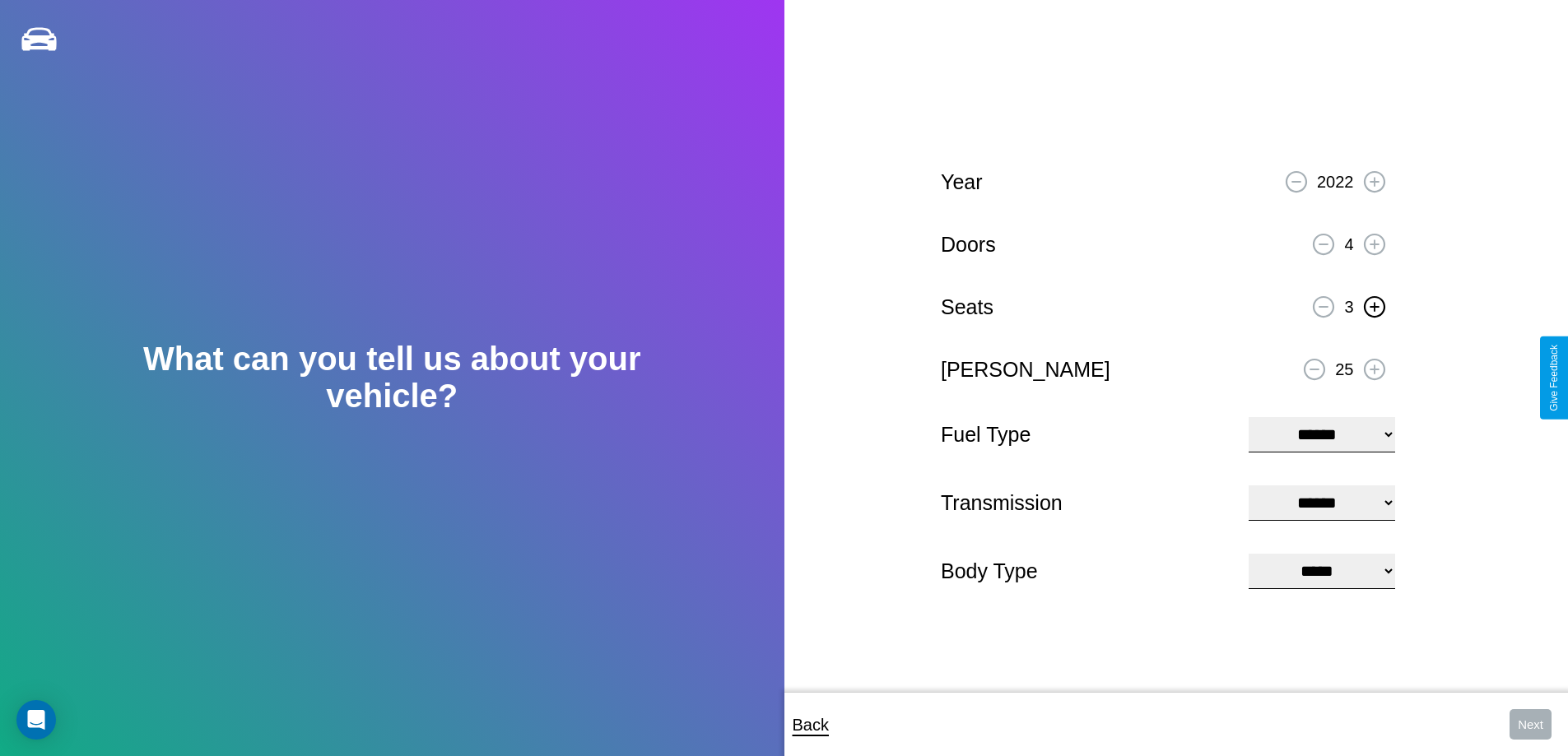
click at [1374, 304] on icon at bounding box center [1374, 306] width 9 height 9
click at [1374, 367] on icon at bounding box center [1374, 369] width 9 height 9
click at [1321, 433] on select "**********" at bounding box center [1321, 434] width 146 height 35
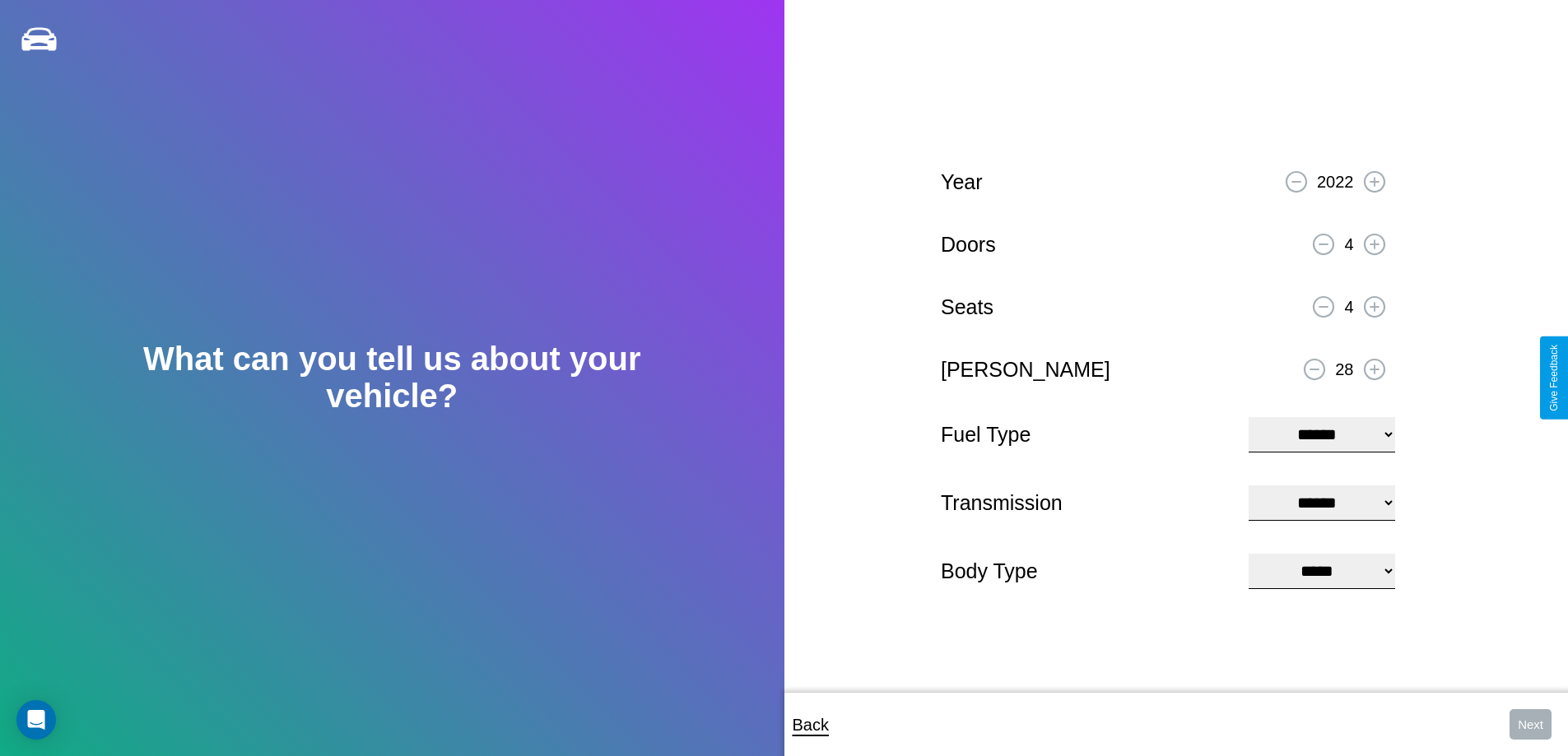
select select "********"
click at [1321, 503] on select "****** ********* ******" at bounding box center [1321, 503] width 146 height 35
select select "*********"
click at [1321, 572] on select "**********" at bounding box center [1321, 571] width 146 height 35
click at [1530, 724] on button "Next" at bounding box center [1530, 724] width 42 height 31
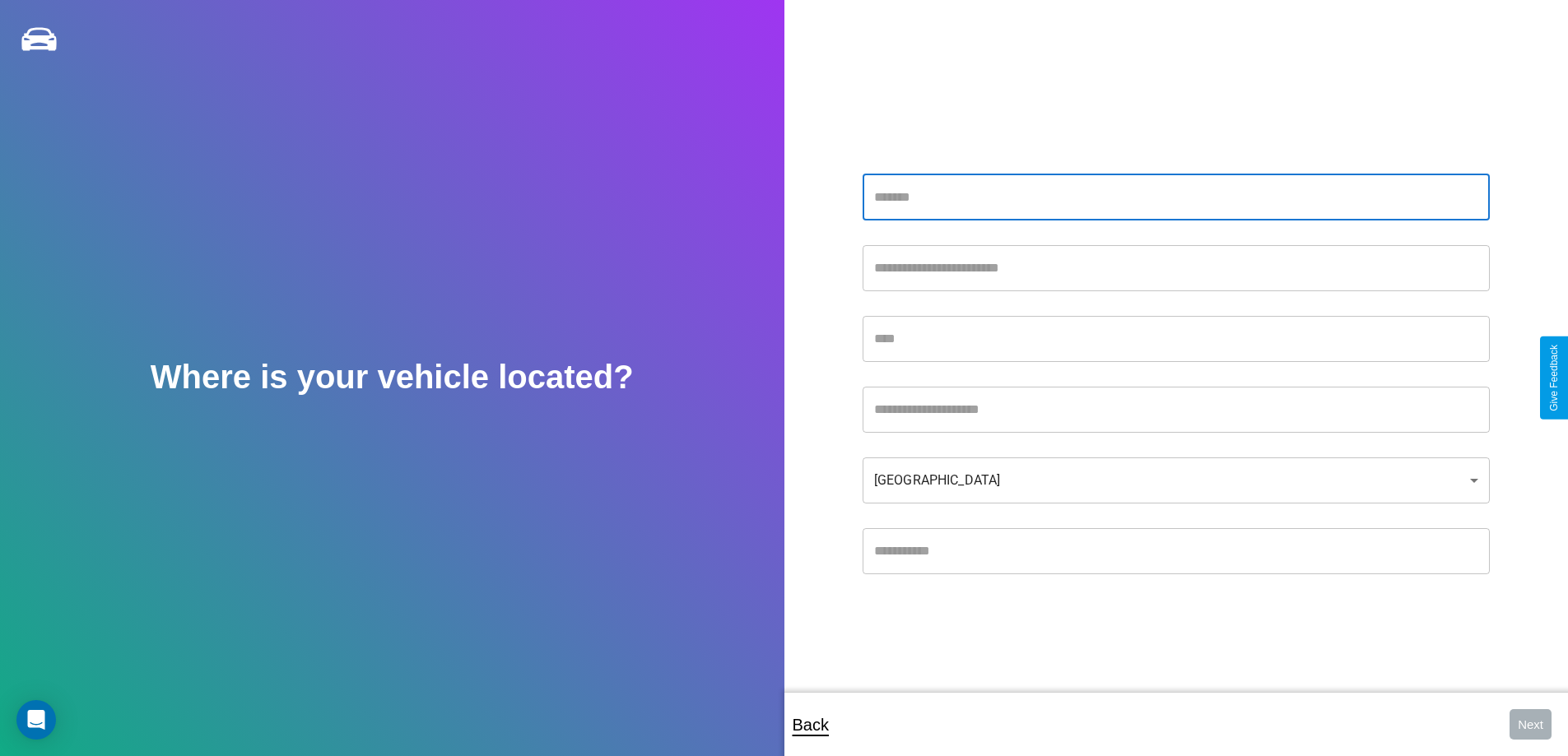
click at [1175, 197] on input "text" at bounding box center [1175, 198] width 627 height 46
type input "**********"
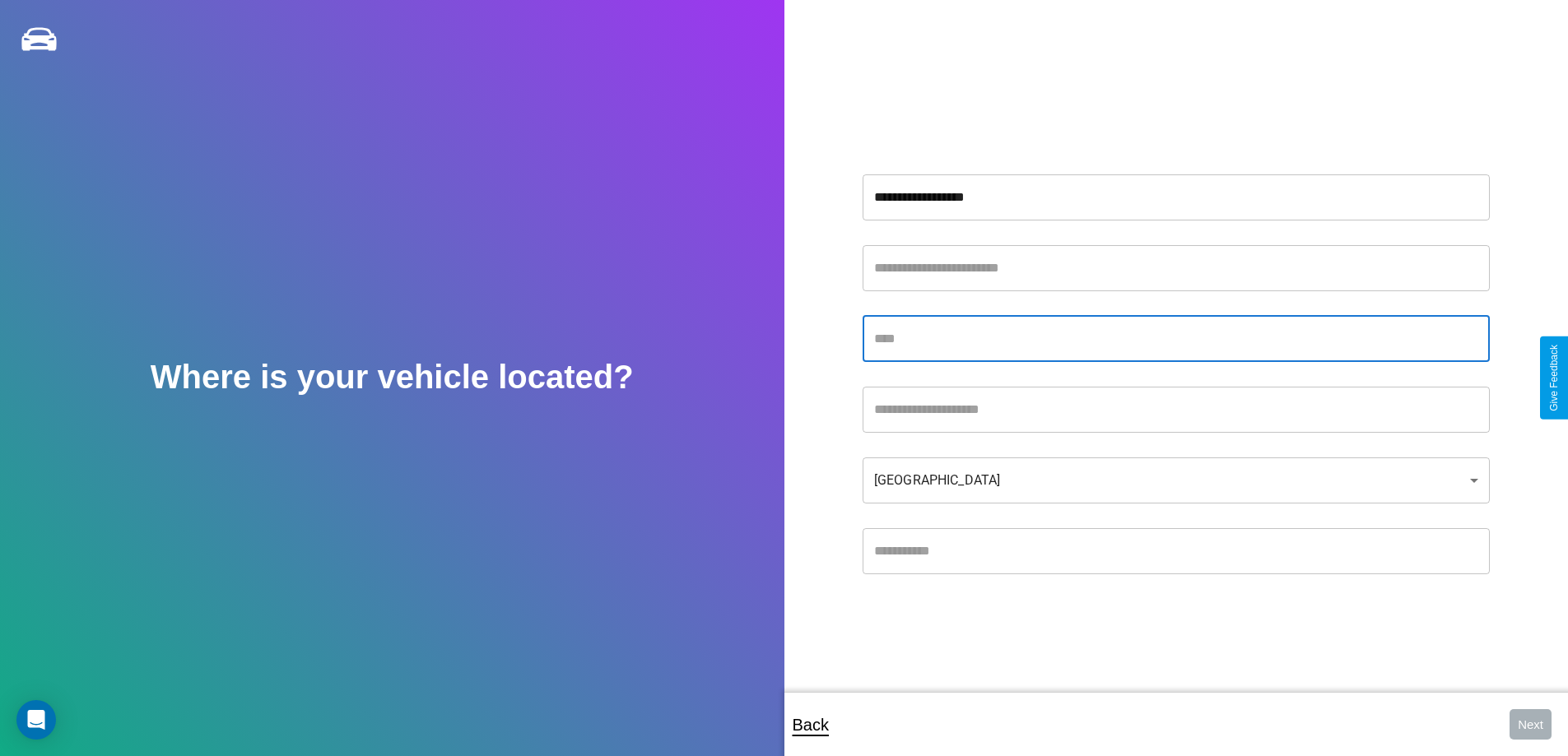
click at [1175, 338] on input "text" at bounding box center [1175, 338] width 627 height 46
type input "*********"
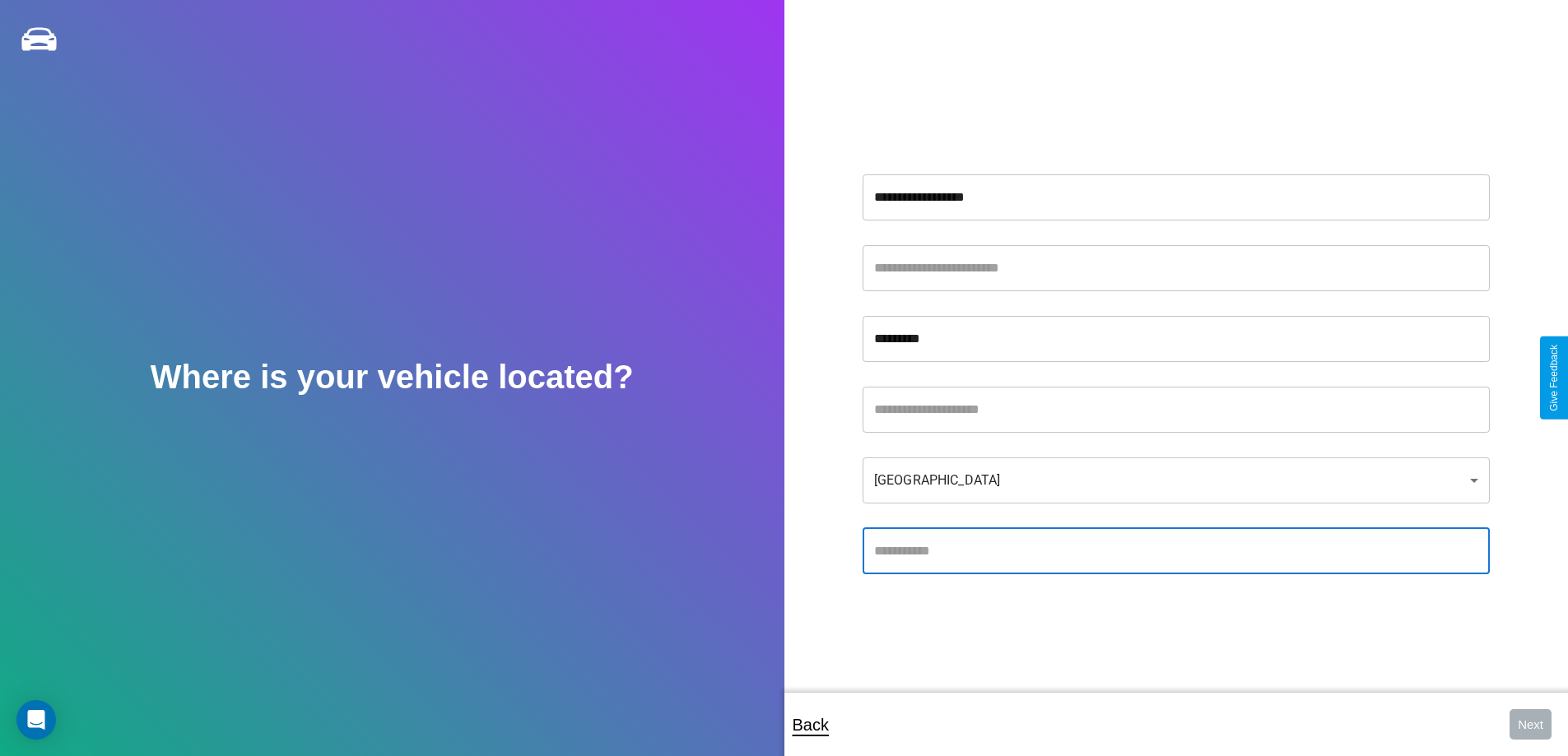
click at [1175, 551] on input "text" at bounding box center [1175, 551] width 627 height 46
type input "*****"
click at [1175, 480] on body "**********" at bounding box center [784, 389] width 1568 height 778
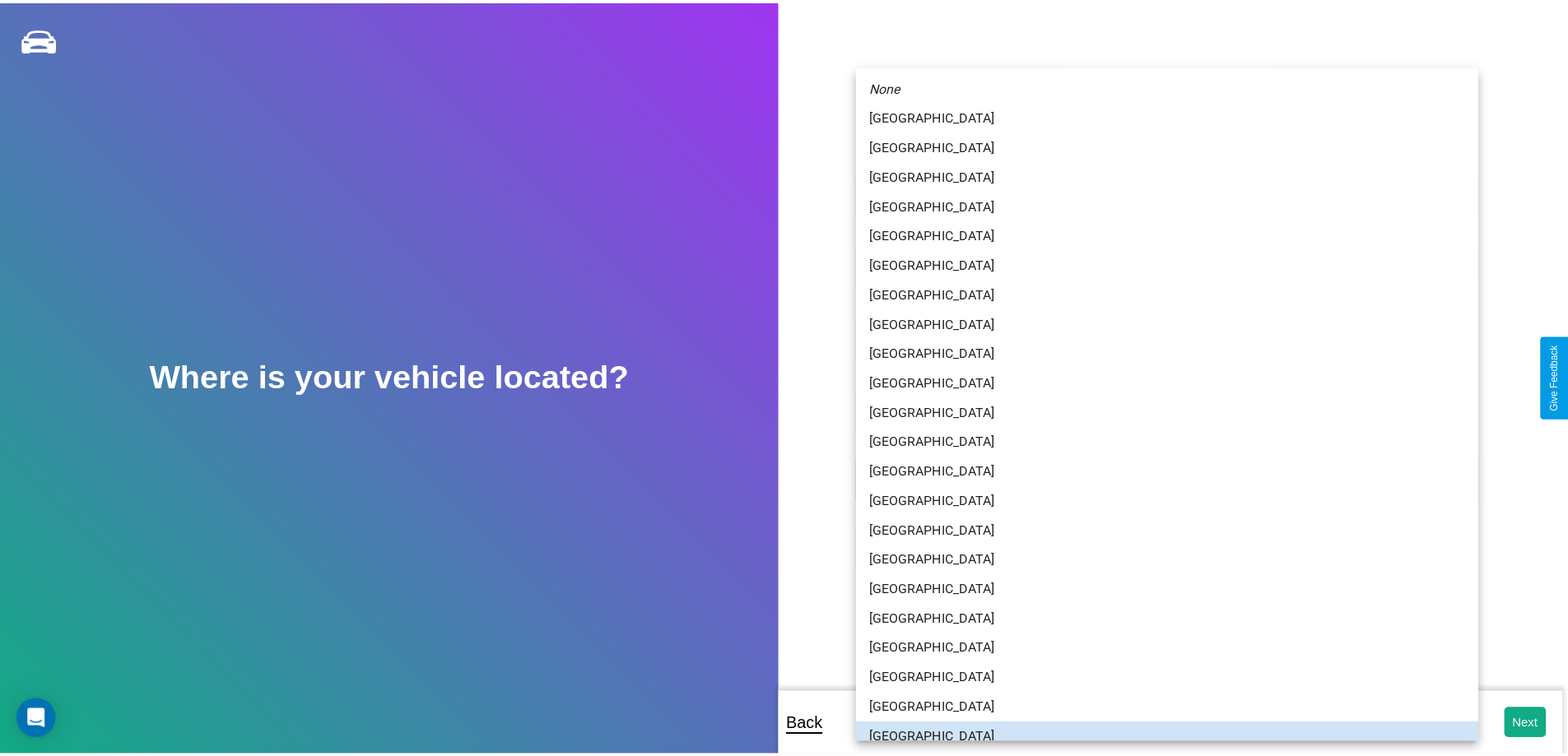
scroll to position [10, 0]
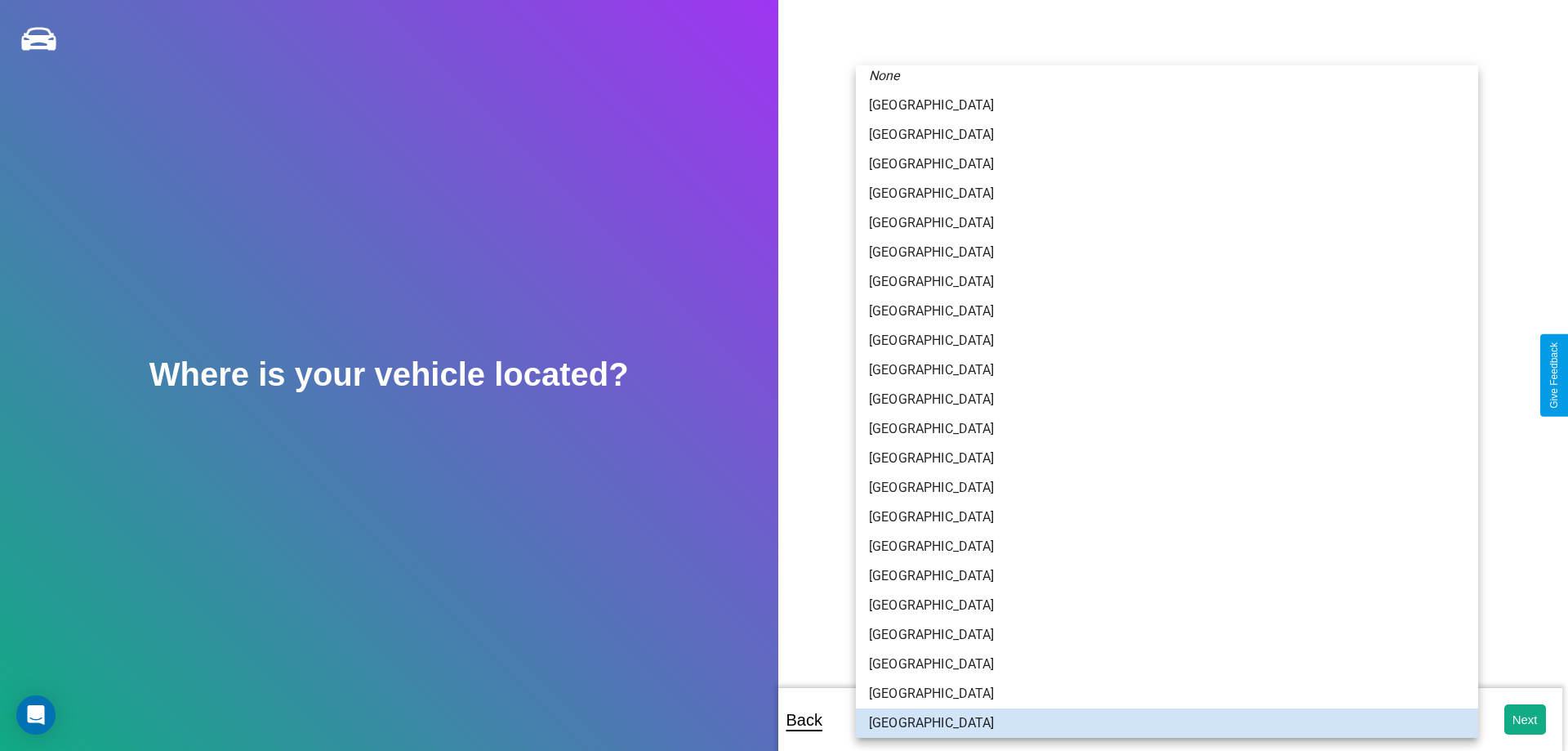
click at [1160, 664] on li "[GEOGRAPHIC_DATA]" at bounding box center [1166, 664] width 622 height 30
type input "******"
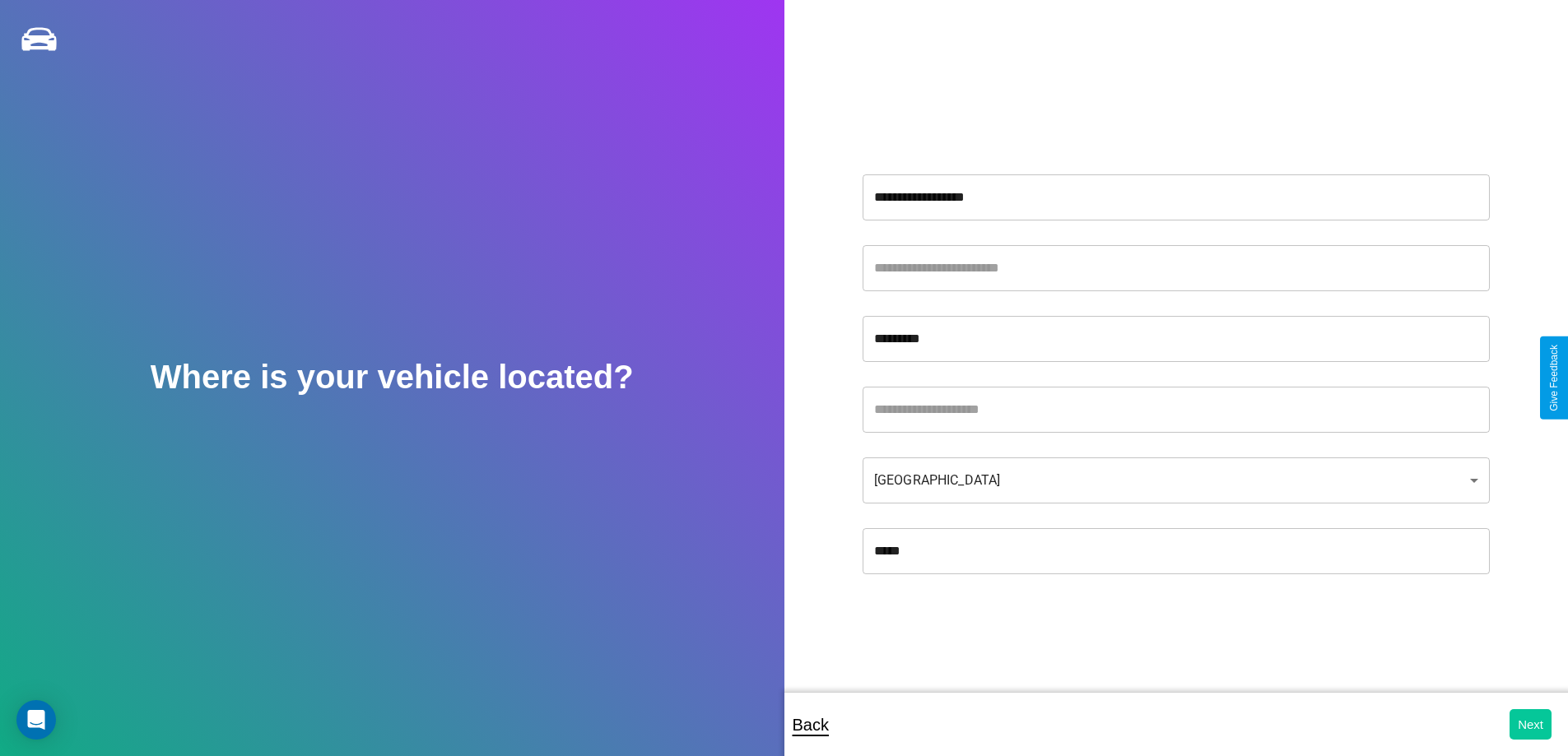
click at [1530, 724] on button "Next" at bounding box center [1530, 724] width 42 height 31
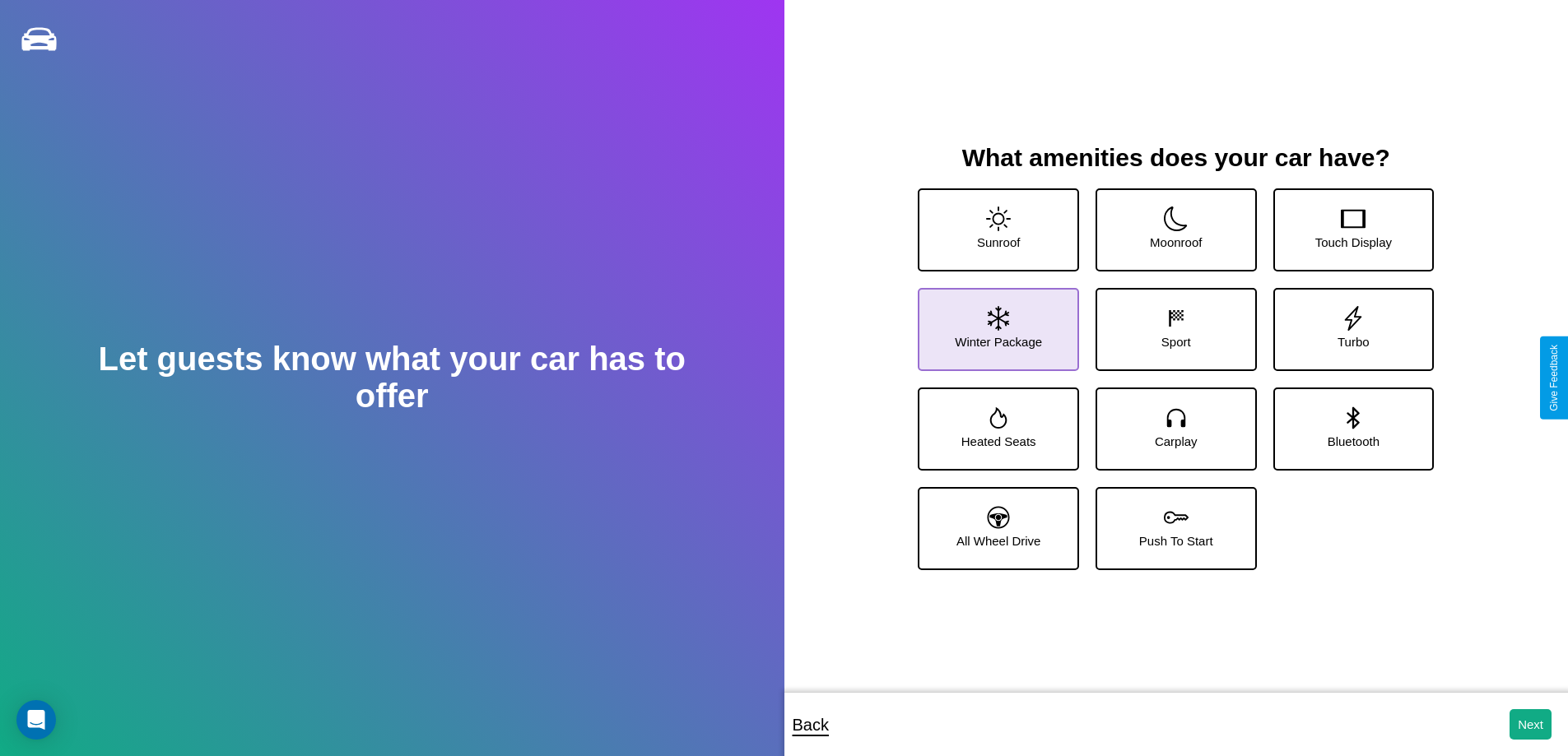
click at [996, 323] on icon at bounding box center [998, 318] width 21 height 24
click at [1342, 223] on icon at bounding box center [1353, 218] width 24 height 24
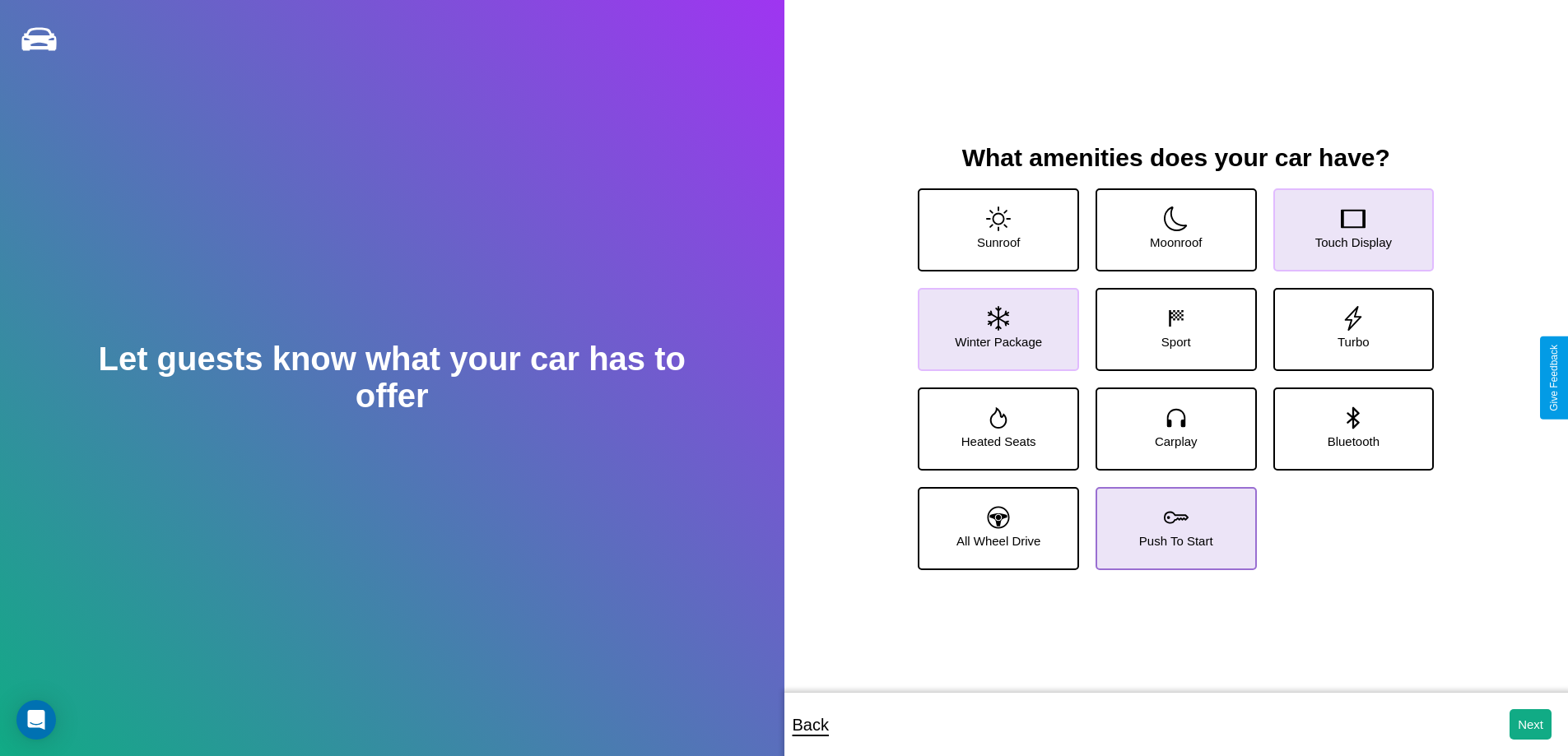
click at [1169, 522] on icon at bounding box center [1176, 517] width 24 height 24
click at [1530, 724] on button "Next" at bounding box center [1530, 724] width 42 height 31
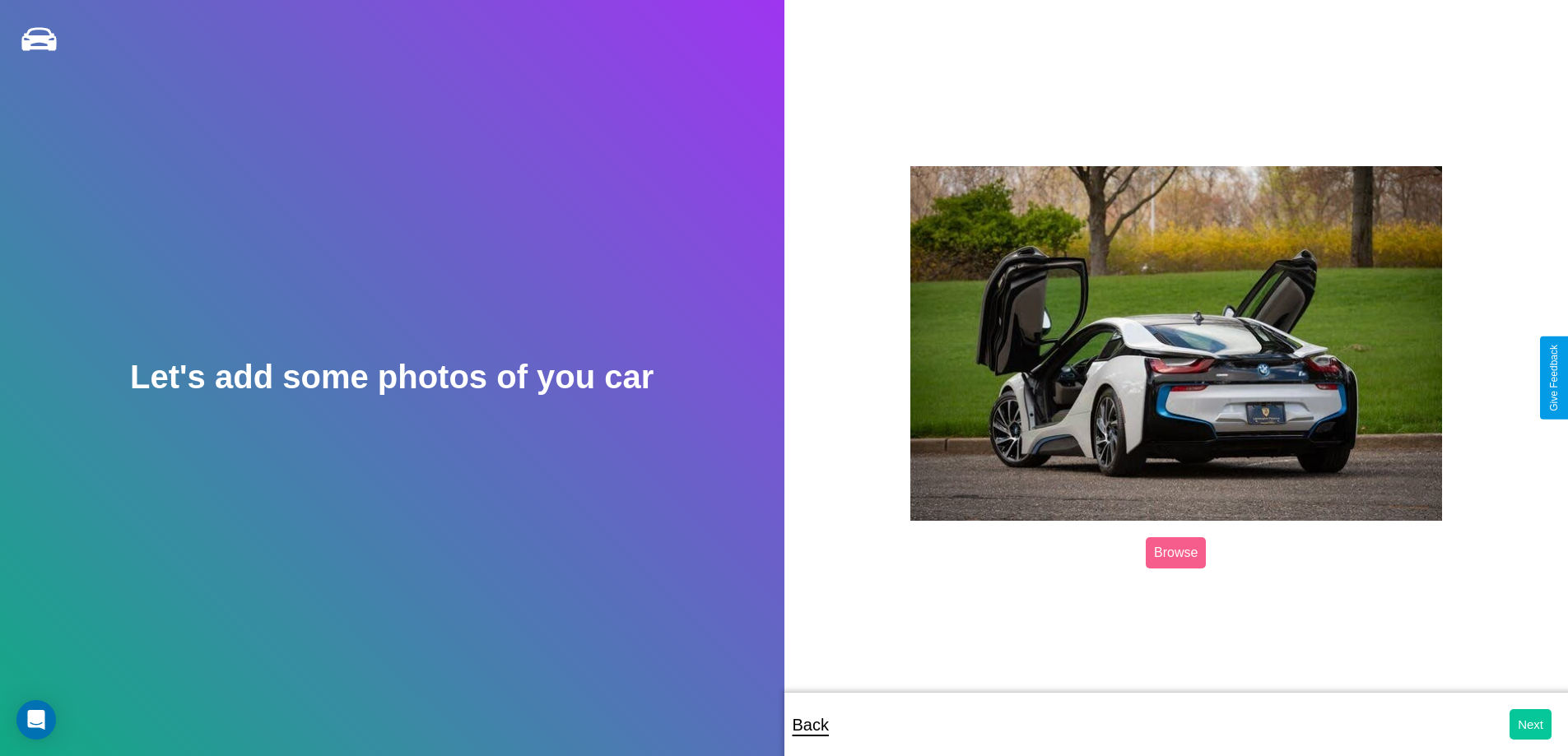
click at [1530, 724] on button "Next" at bounding box center [1530, 724] width 42 height 31
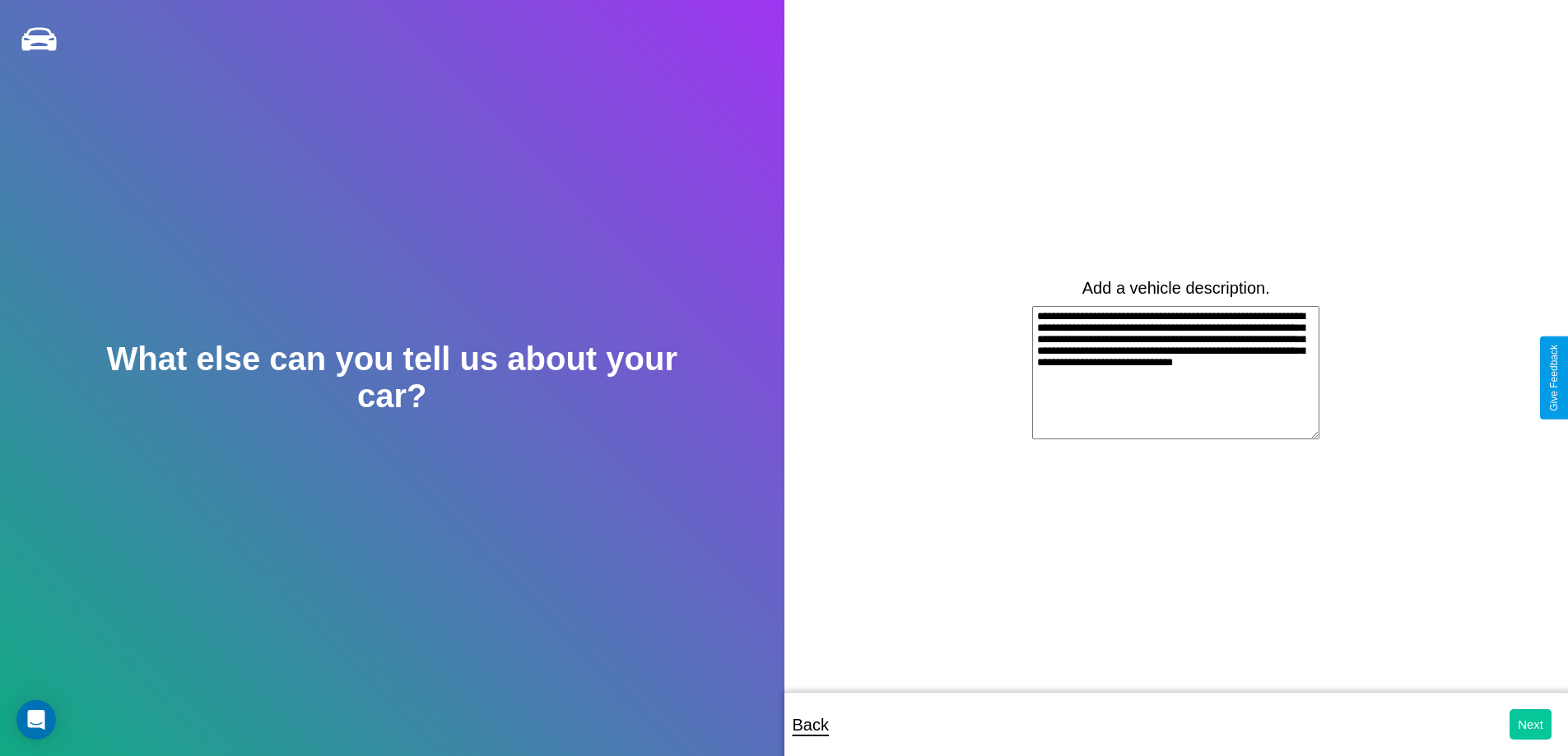
type textarea "**********"
click at [1530, 724] on button "Next" at bounding box center [1530, 724] width 42 height 31
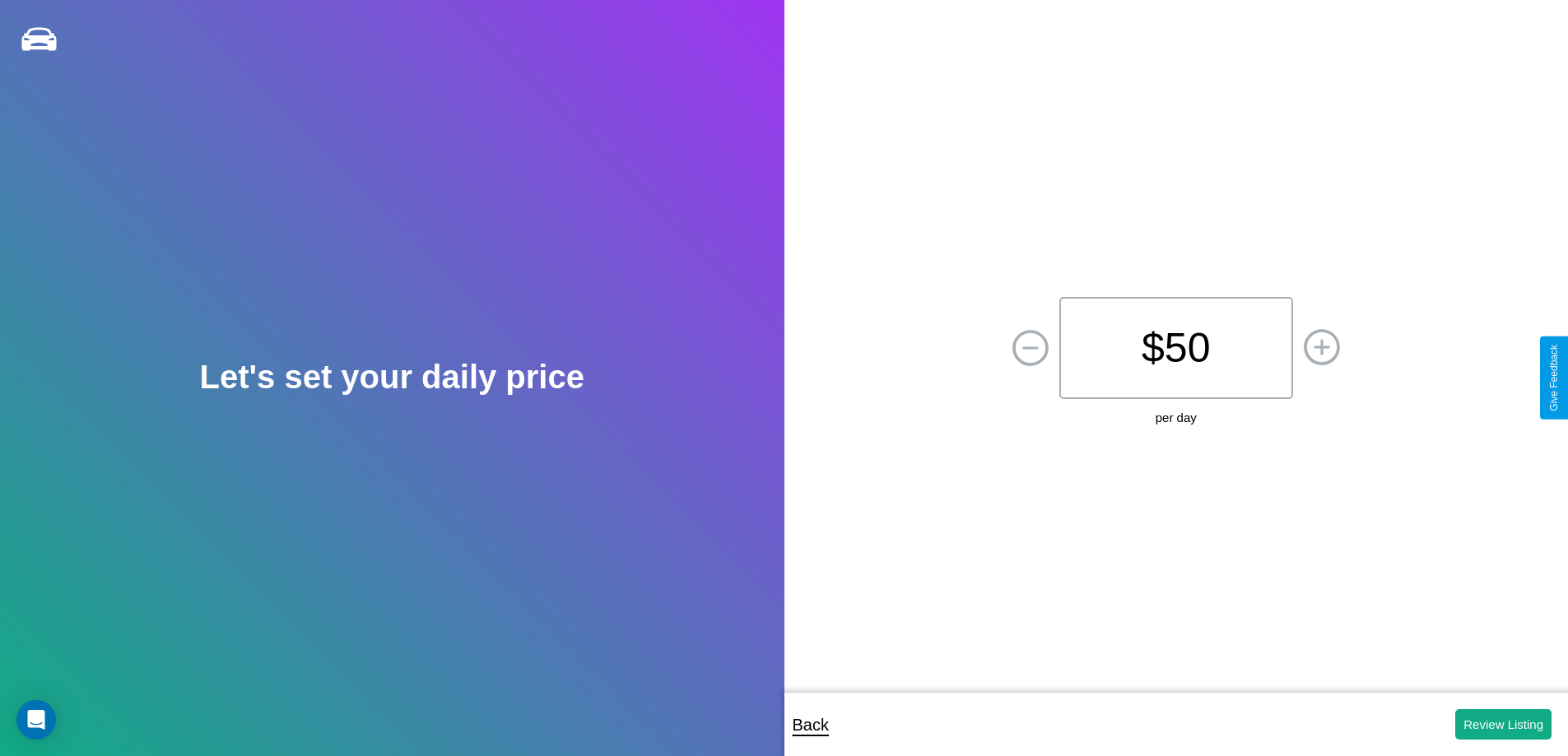
click at [1175, 348] on p "$ 50" at bounding box center [1175, 348] width 233 height 102
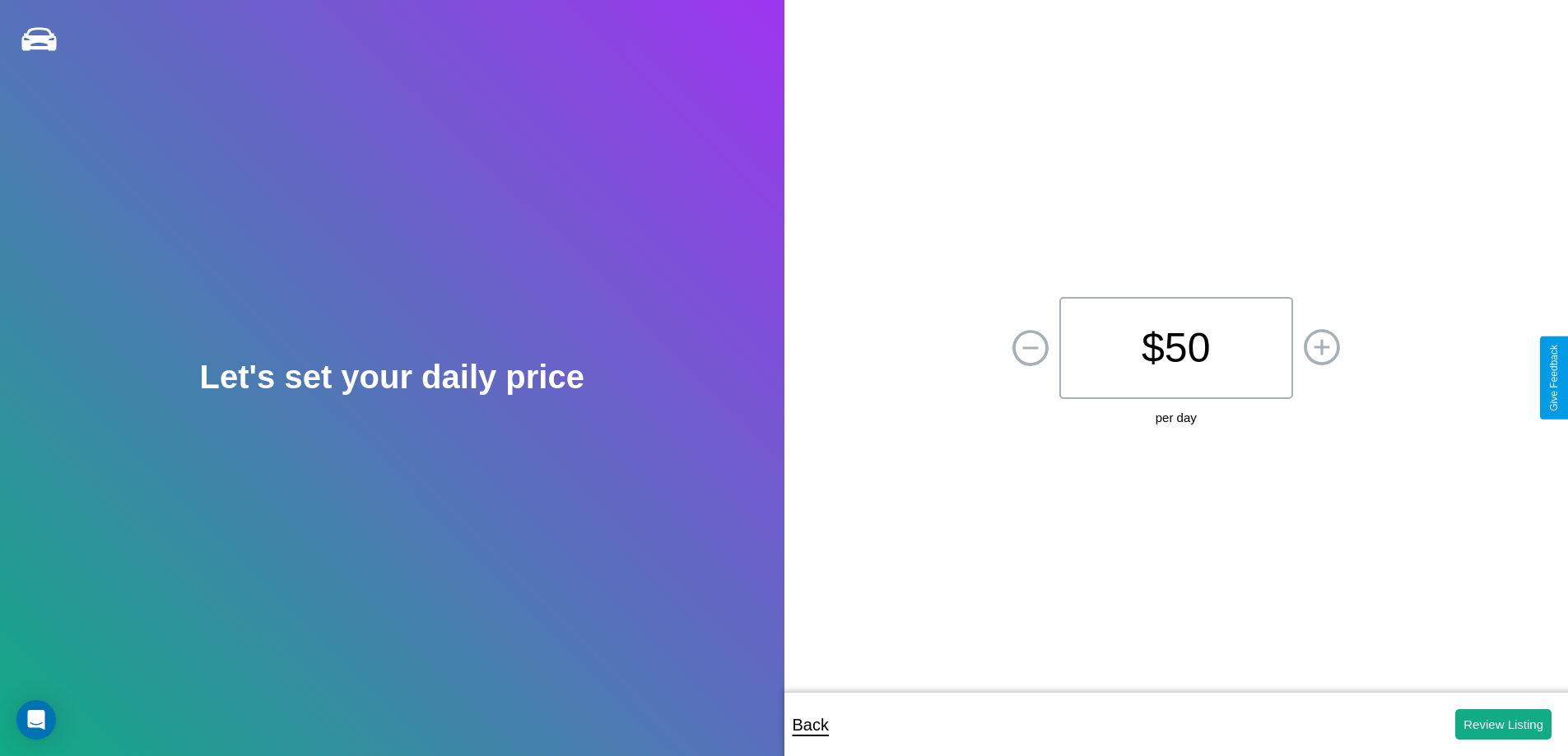
click at [1175, 348] on p "$ 50" at bounding box center [1175, 348] width 233 height 102
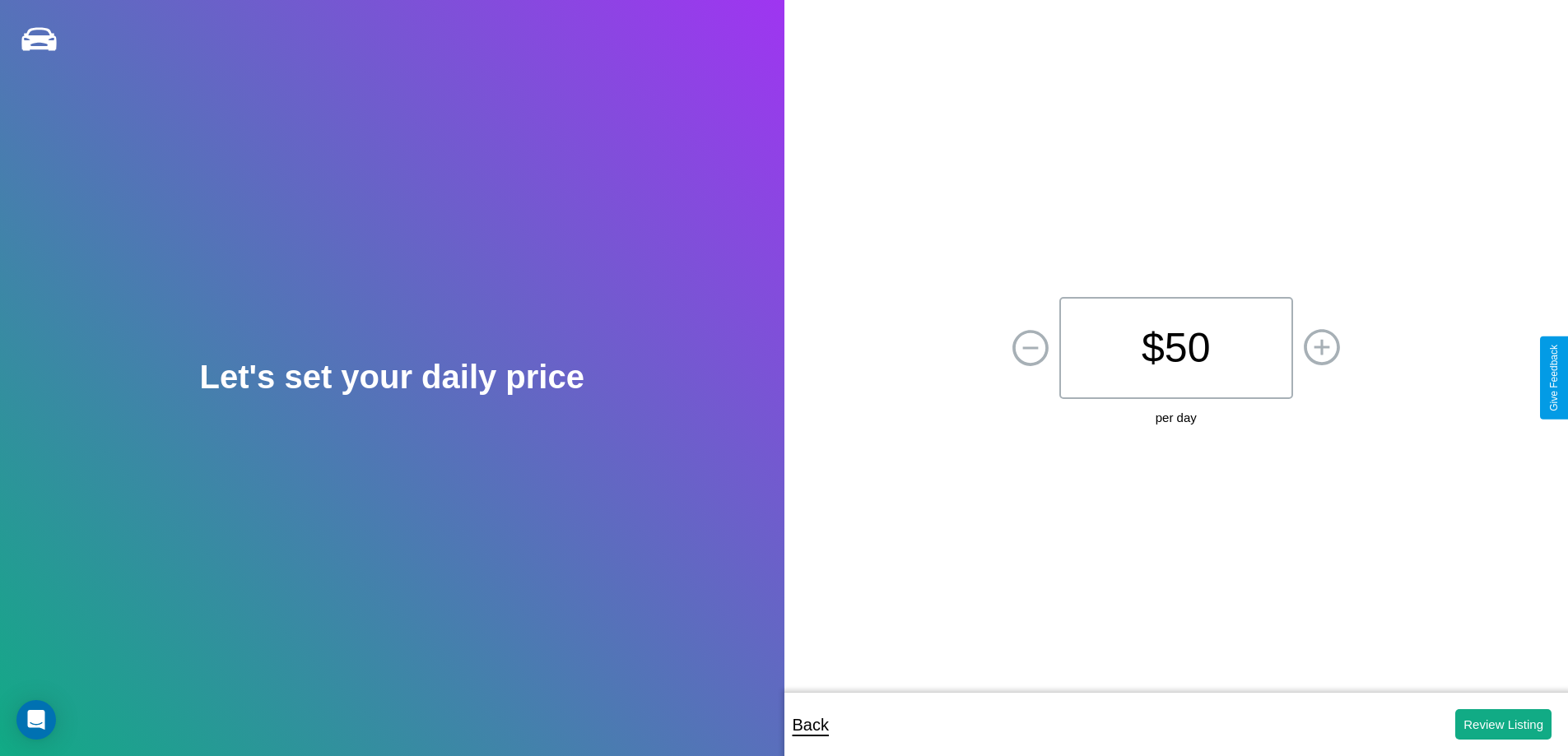
click at [1175, 348] on p "$ 50" at bounding box center [1175, 348] width 233 height 102
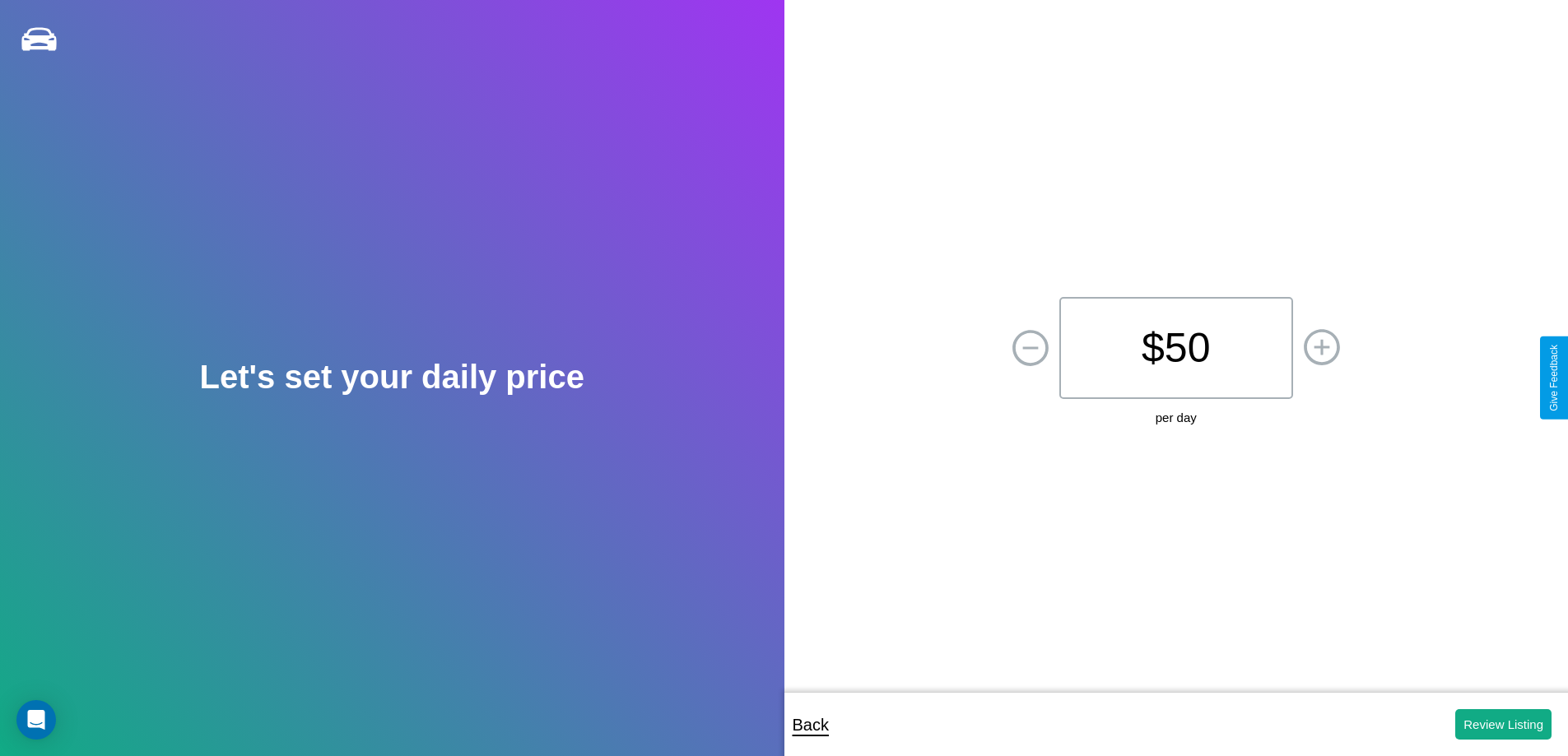
click at [1175, 348] on p "$ 50" at bounding box center [1175, 348] width 233 height 102
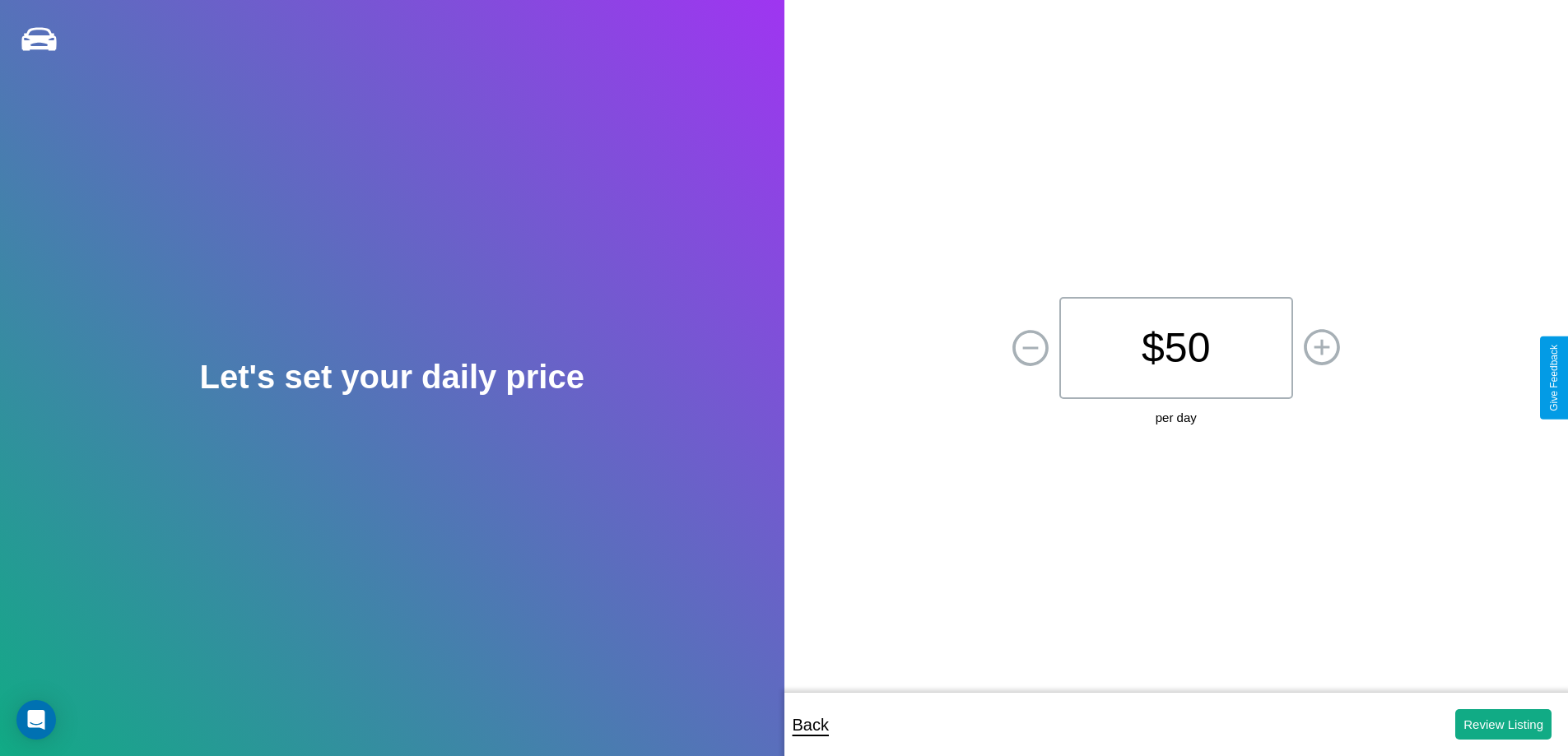
click at [1175, 348] on p "$ 50" at bounding box center [1175, 348] width 233 height 102
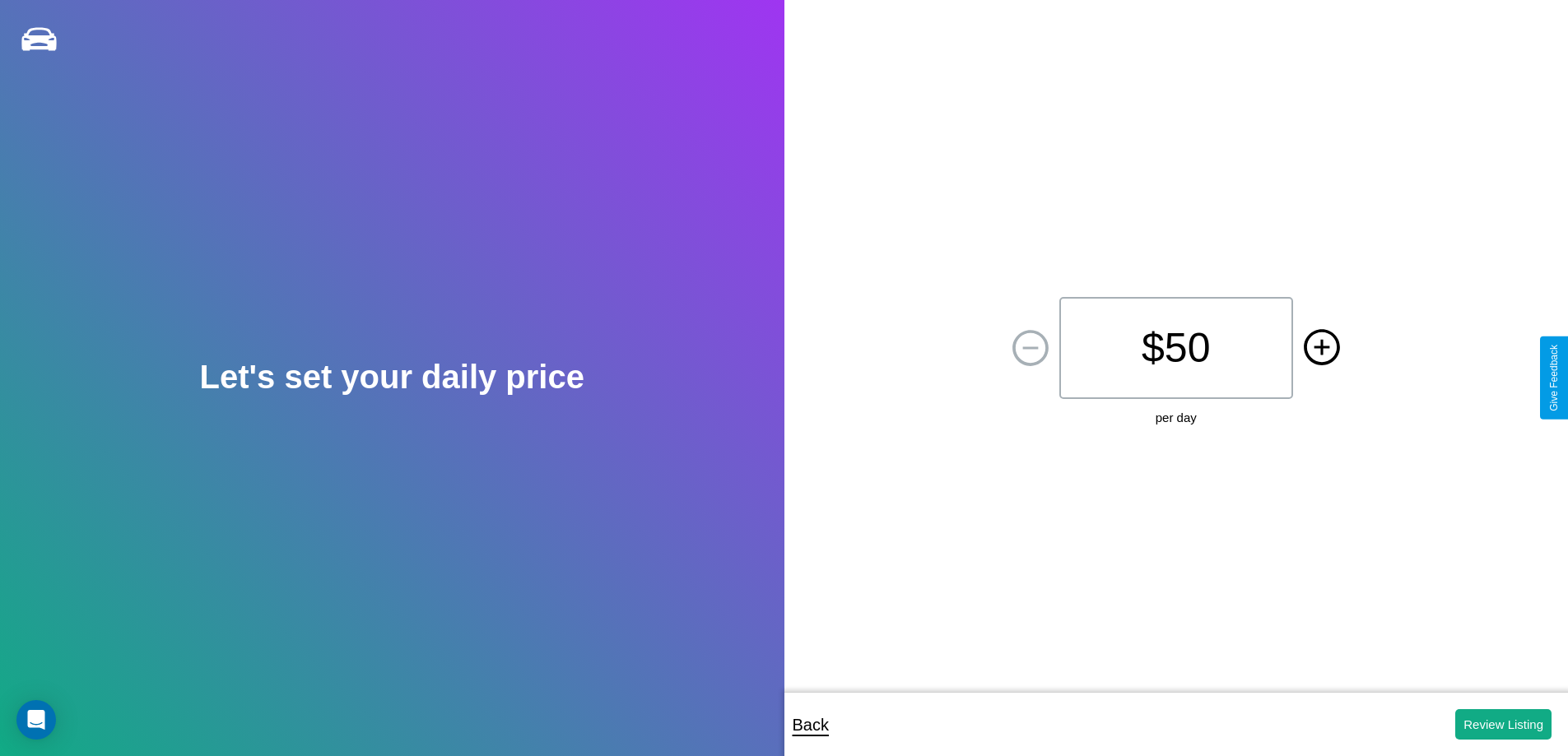
click at [1321, 348] on icon at bounding box center [1321, 347] width 16 height 16
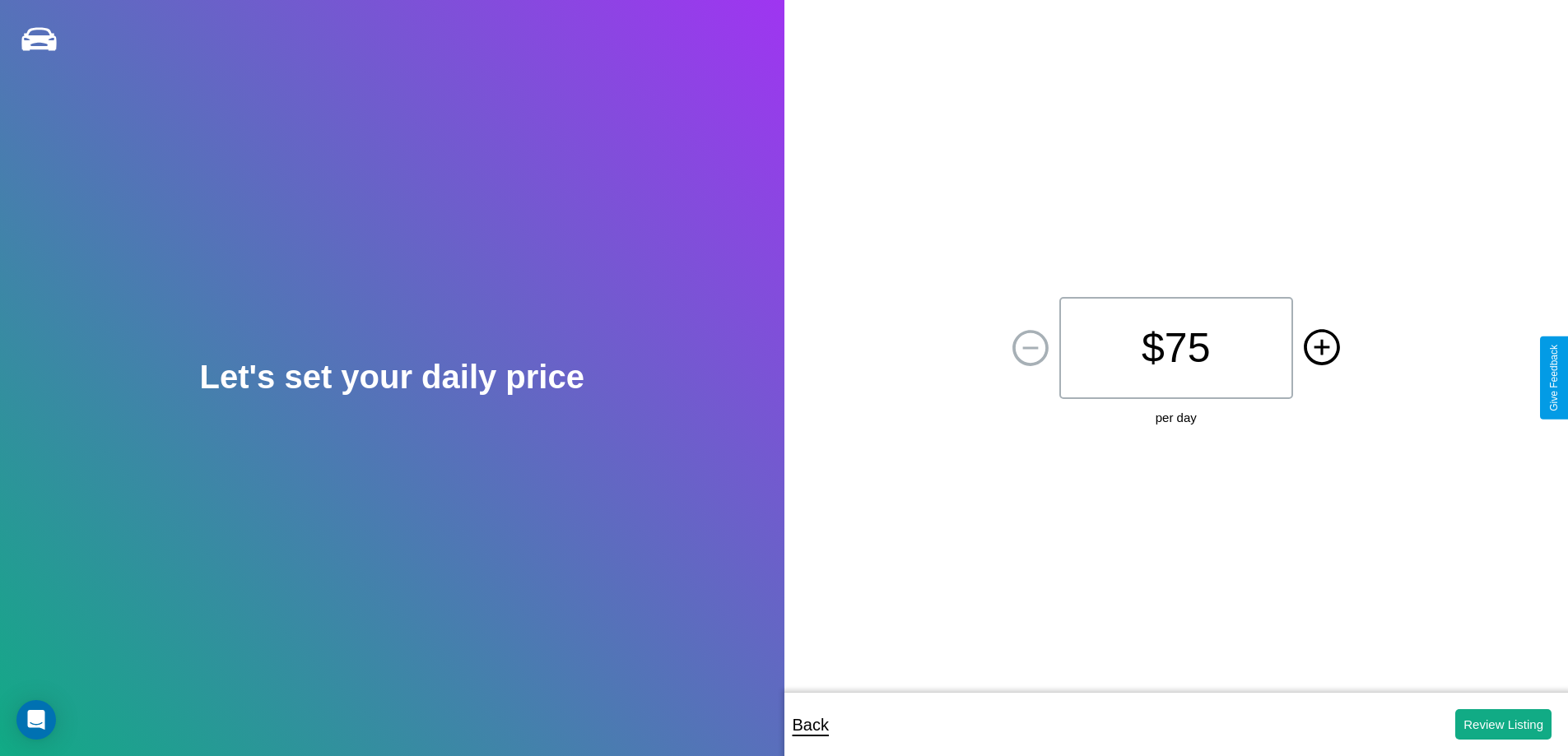
click at [1321, 348] on icon at bounding box center [1321, 347] width 16 height 16
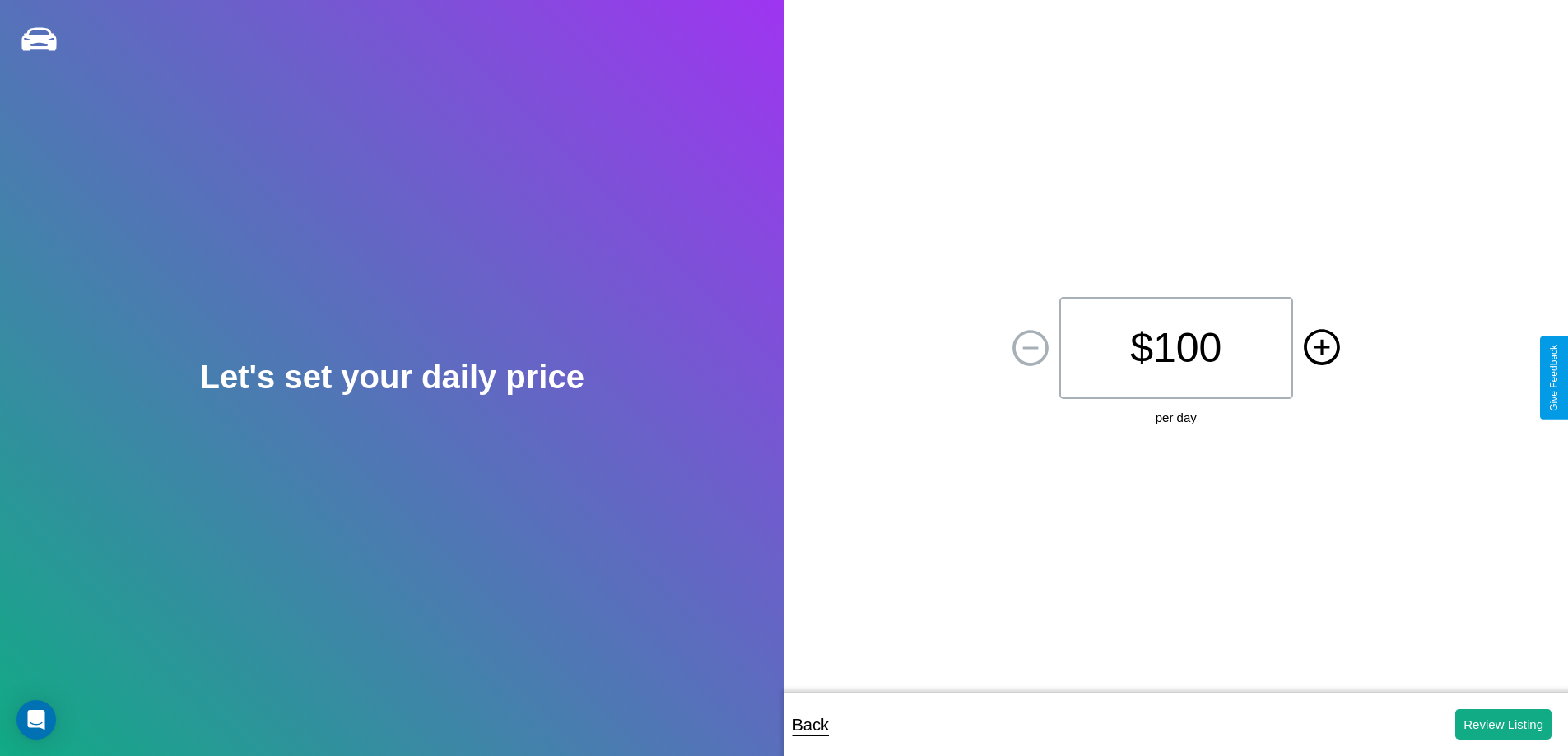
click at [1321, 348] on icon at bounding box center [1321, 347] width 16 height 16
click at [1503, 724] on button "Review Listing" at bounding box center [1503, 724] width 96 height 31
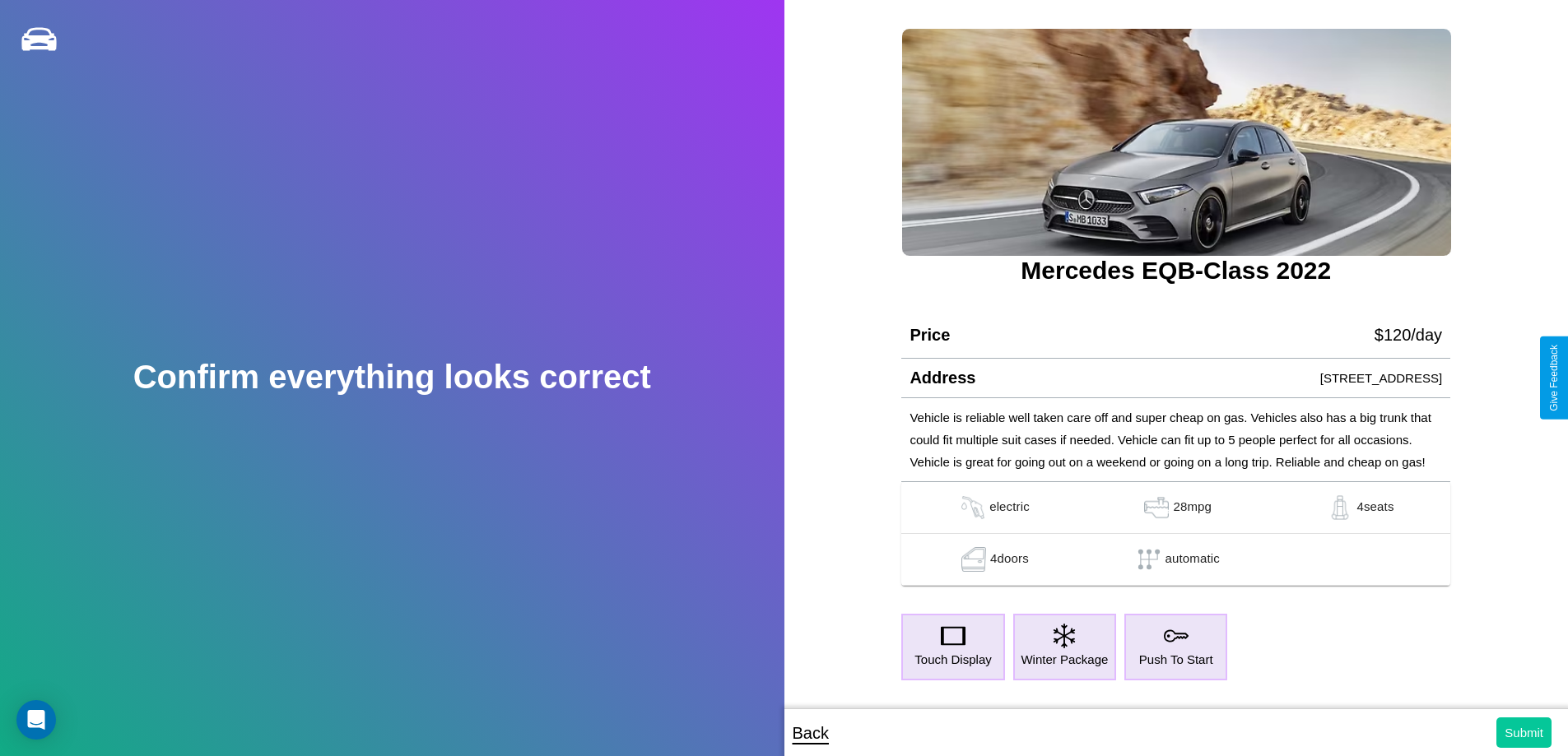
click at [1523, 732] on button "Submit" at bounding box center [1523, 732] width 55 height 31
